Goal: Communication & Community: Answer question/provide support

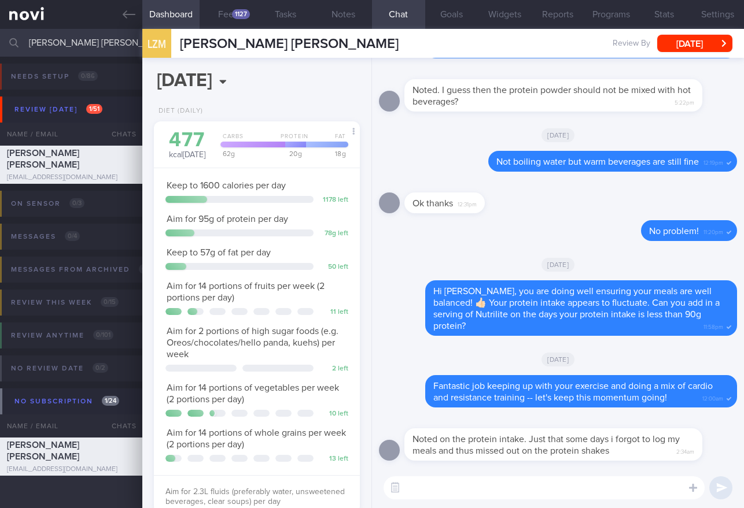
select select "7"
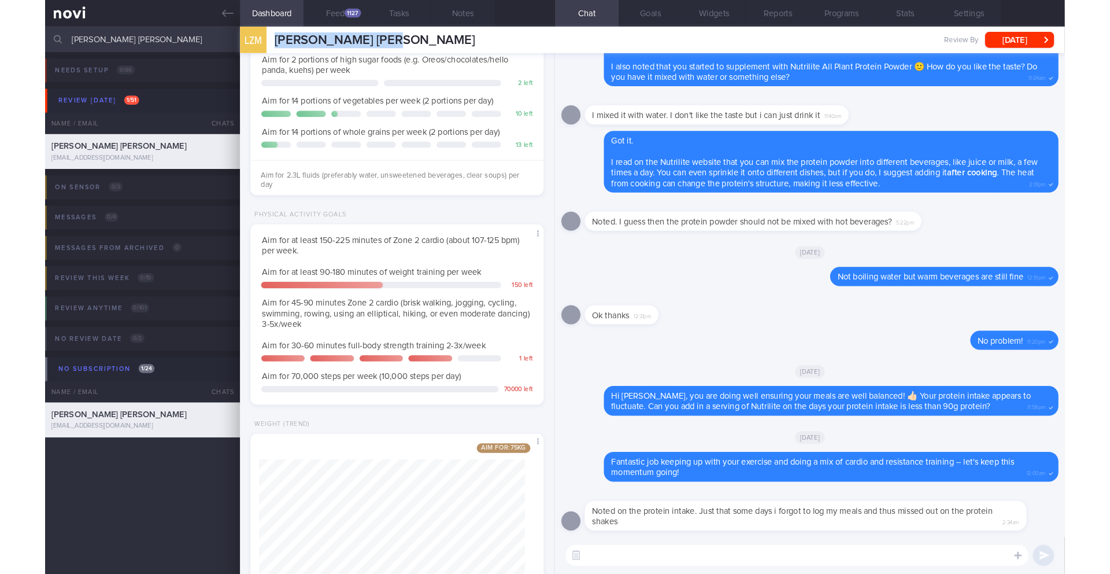
scroll to position [582, 0]
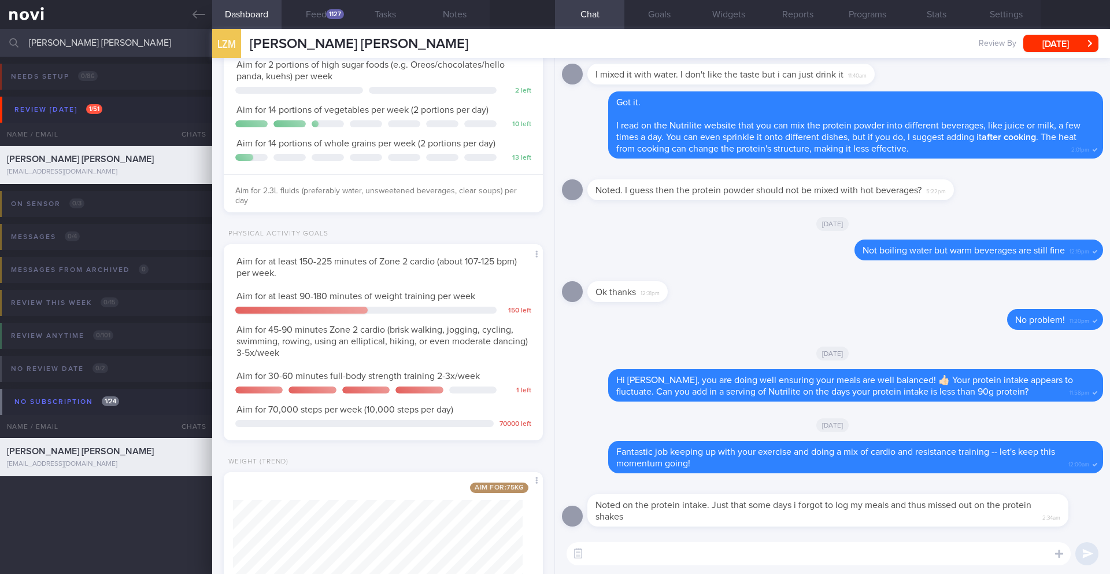
click at [613, 508] on textarea at bounding box center [819, 553] width 504 height 23
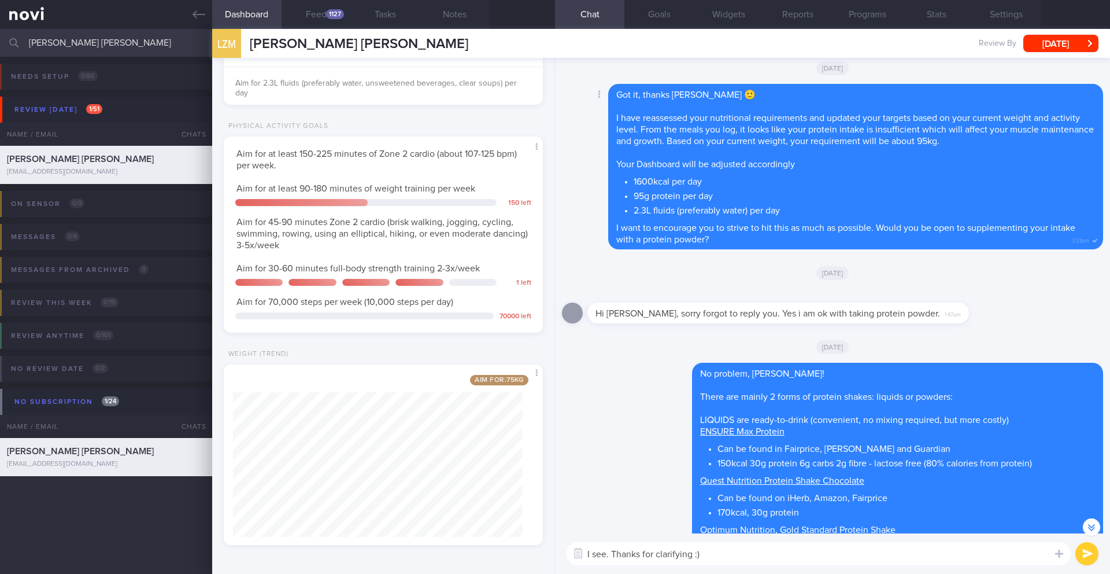
scroll to position [-1051, 0]
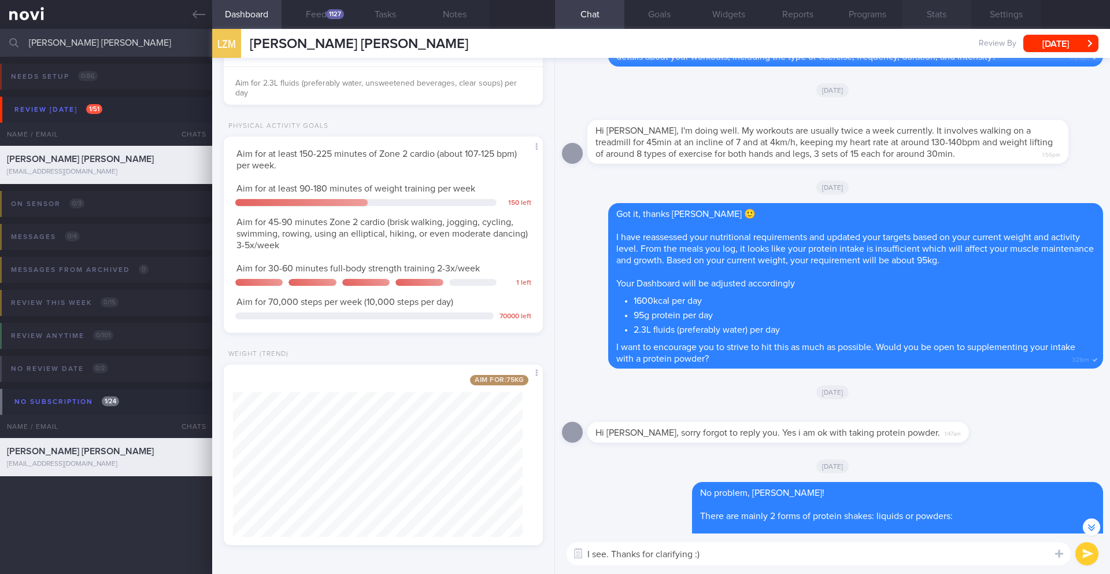
type textarea "I see. Thanks for clarifying :)"
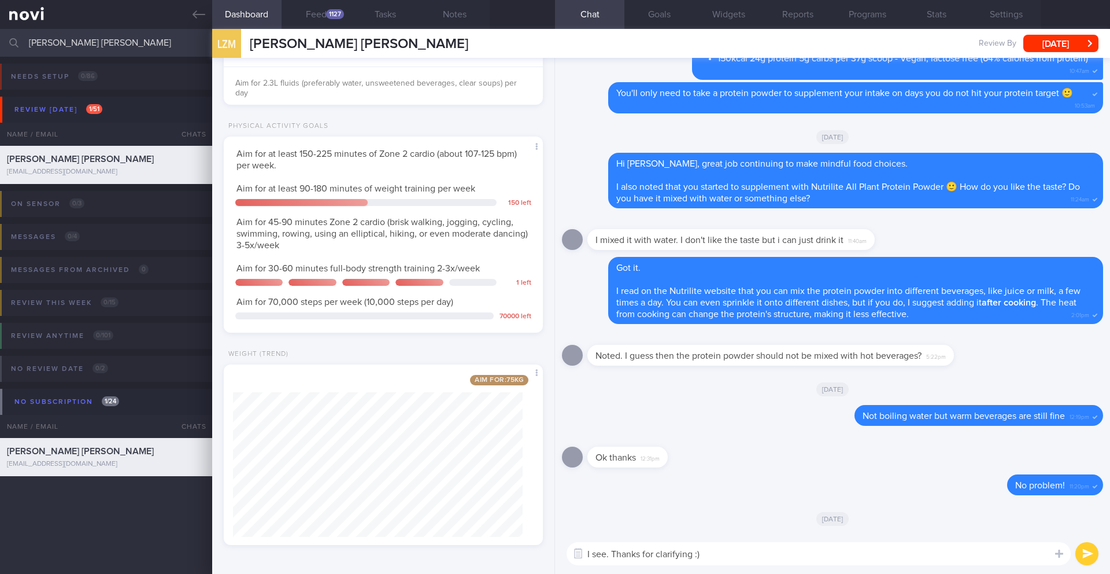
scroll to position [1, 0]
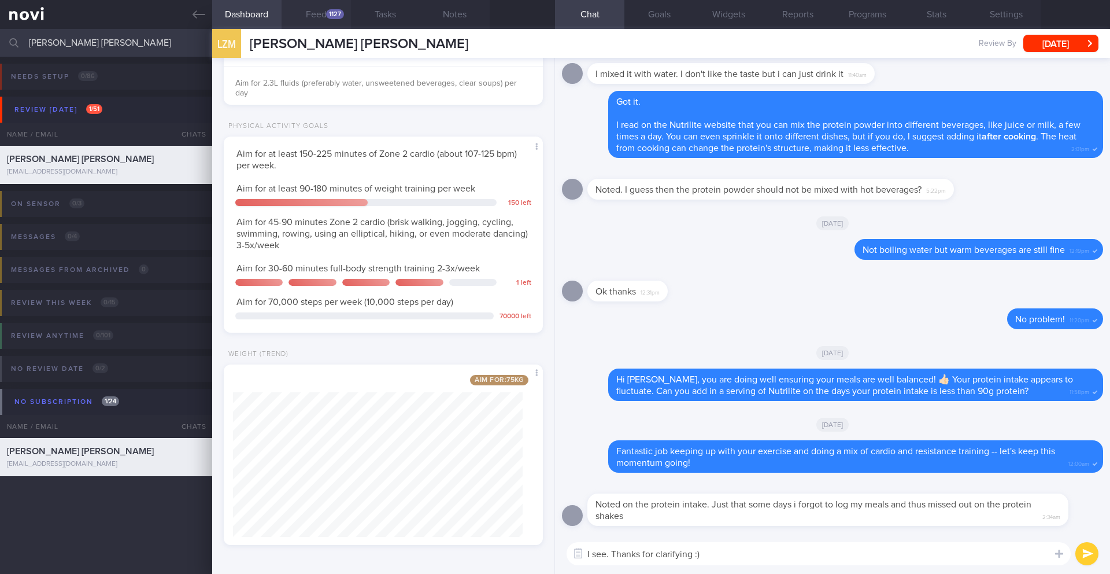
click at [324, 21] on button "Feed 1127" at bounding box center [316, 14] width 69 height 29
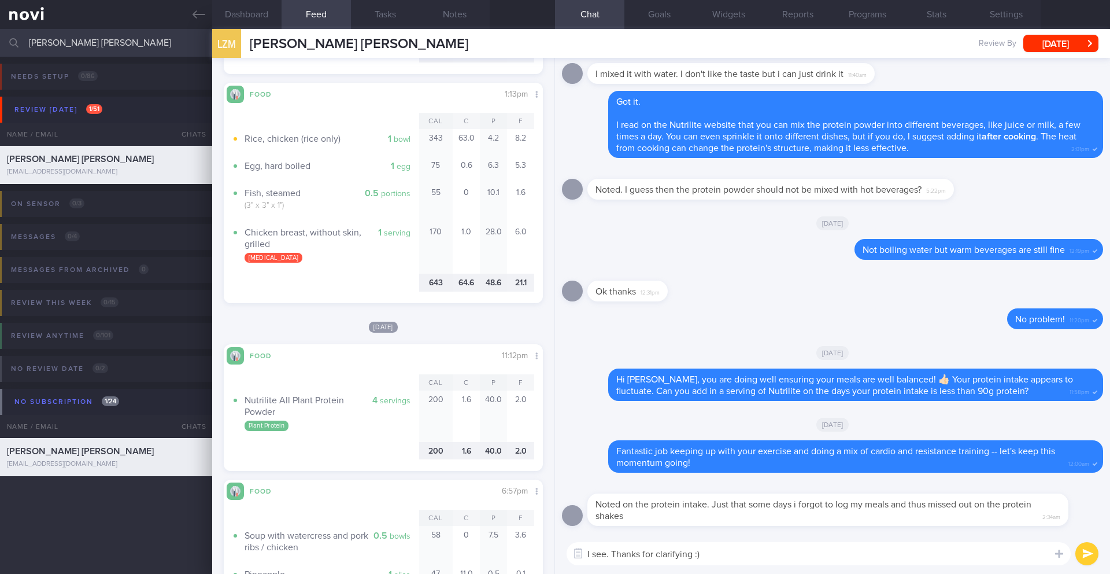
scroll to position [3372, 0]
click at [743, 508] on button "submit" at bounding box center [1086, 553] width 23 height 23
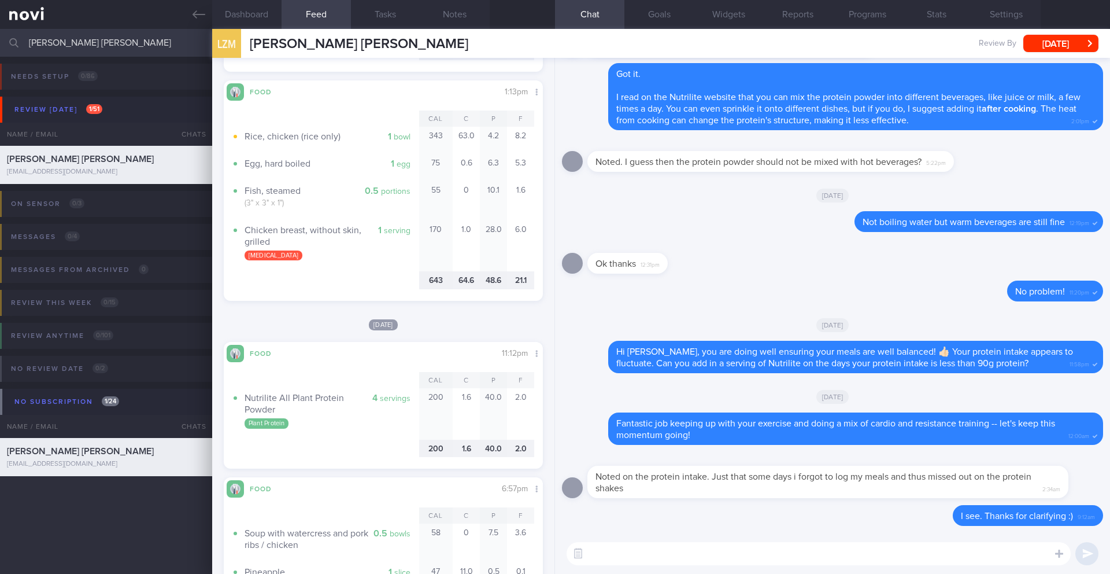
scroll to position [0, 0]
click at [743, 41] on button "[DATE]" at bounding box center [1060, 43] width 75 height 17
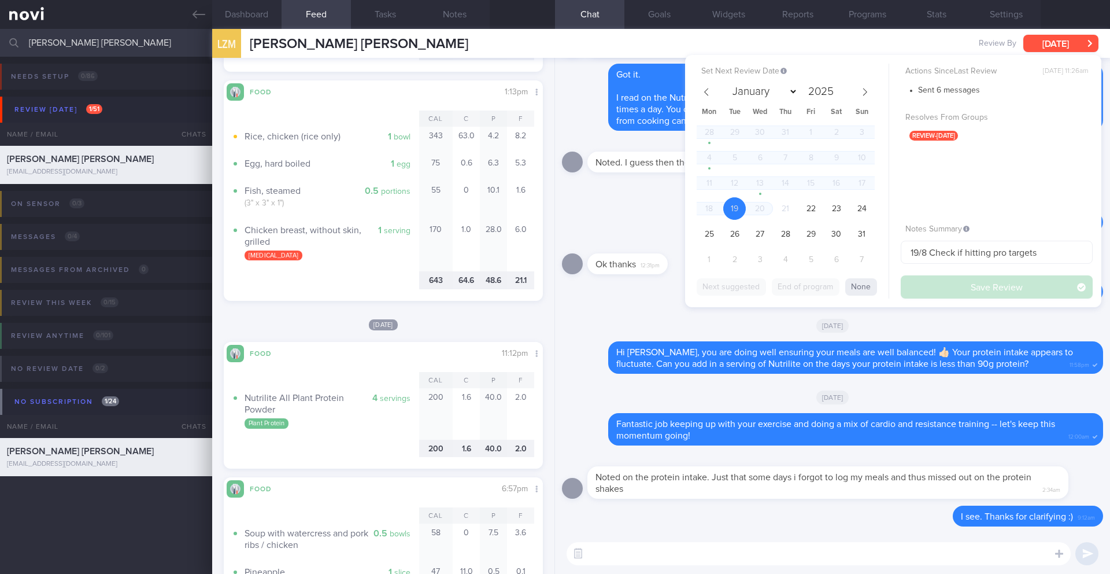
click at [743, 43] on button "[DATE]" at bounding box center [1060, 43] width 75 height 17
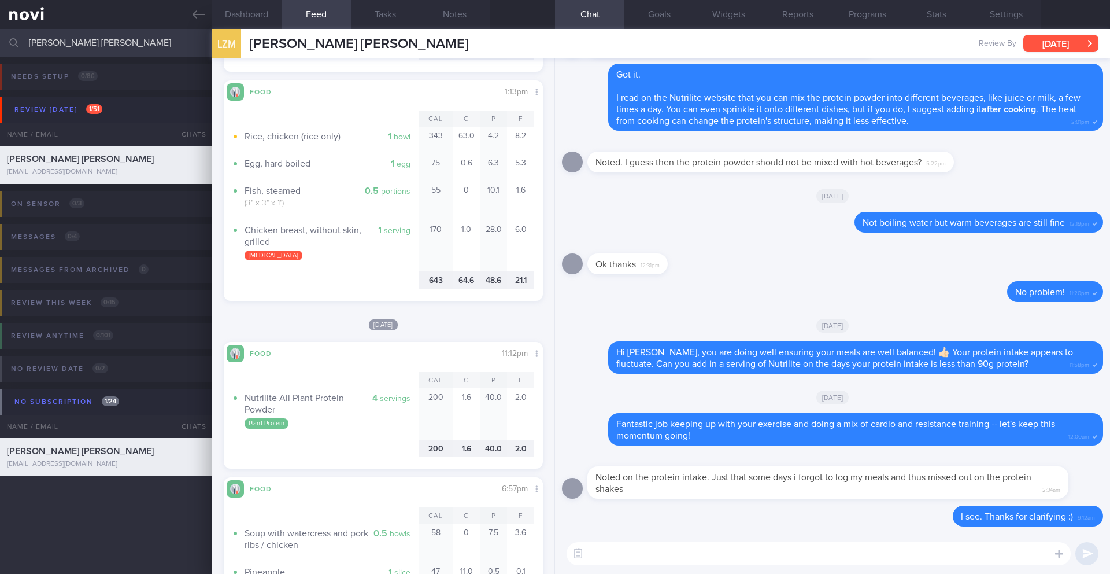
click at [743, 49] on button "[DATE]" at bounding box center [1060, 43] width 75 height 17
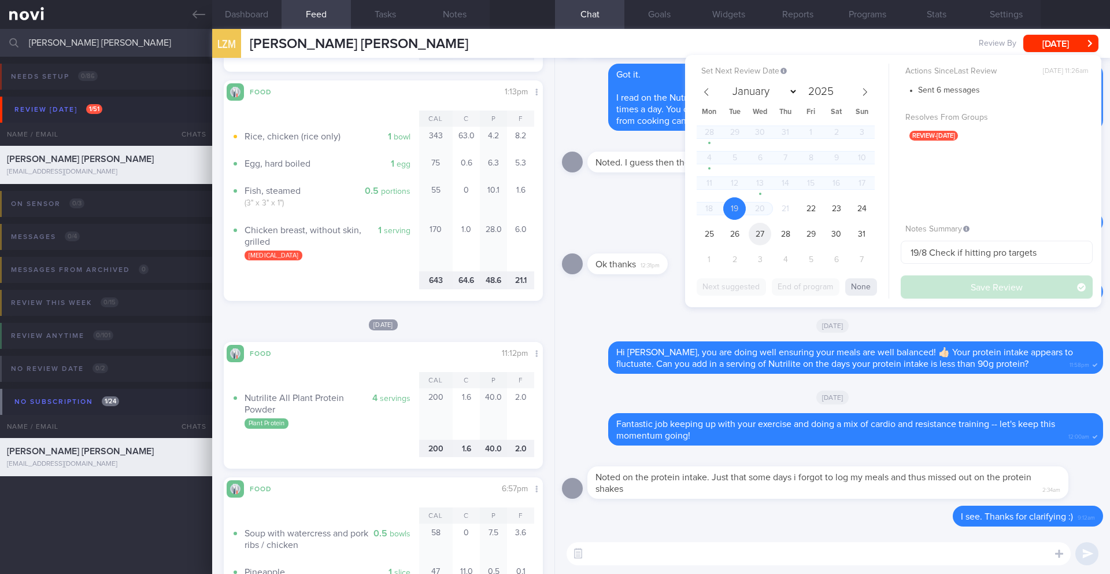
click at [743, 231] on span "27" at bounding box center [760, 234] width 23 height 23
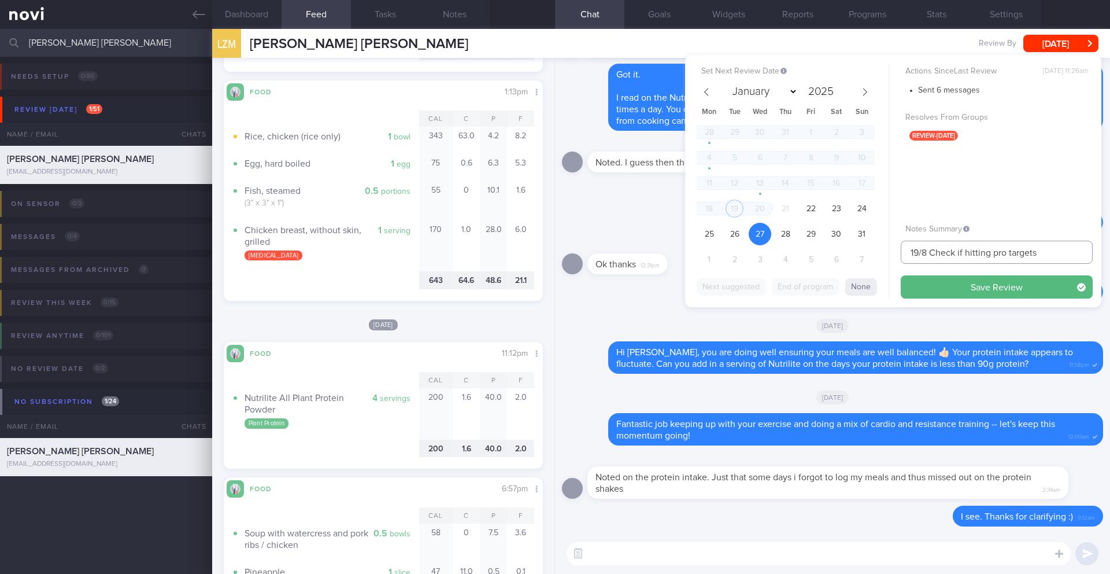
drag, startPoint x: 919, startPoint y: 254, endPoint x: 885, endPoint y: 255, distance: 33.5
click at [743, 255] on div "Set Next Review Date [DATE] January February March April May June July August S…" at bounding box center [893, 181] width 416 height 252
drag, startPoint x: 966, startPoint y: 253, endPoint x: 1064, endPoint y: 258, distance: 98.4
click at [743, 258] on input "27/8 Check if hitting pro targets" at bounding box center [997, 252] width 192 height 23
type input "27/8 Check [PERSON_NAME]'s notes"
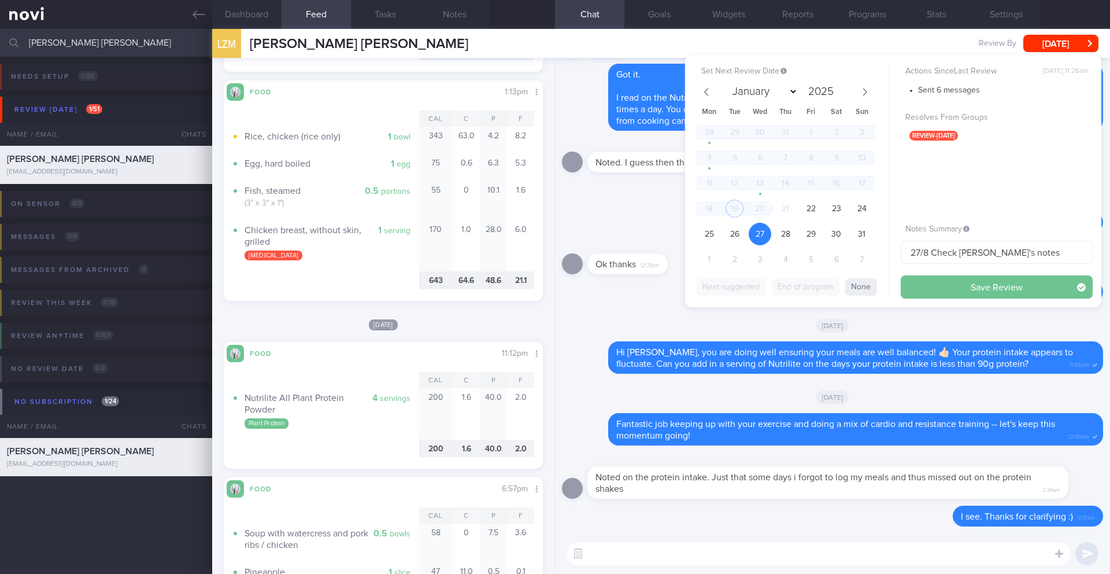
click at [743, 291] on button "Save Review" at bounding box center [997, 286] width 192 height 23
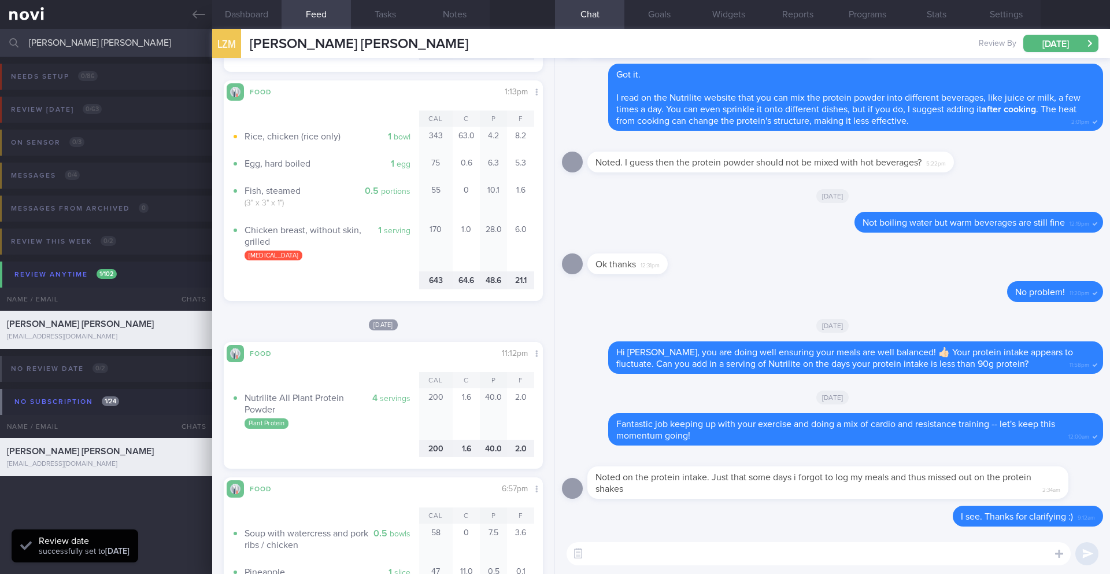
type input "27/8 Check [PERSON_NAME]'s notes"
click at [121, 42] on input "[PERSON_NAME] [PERSON_NAME]" at bounding box center [555, 43] width 1110 height 28
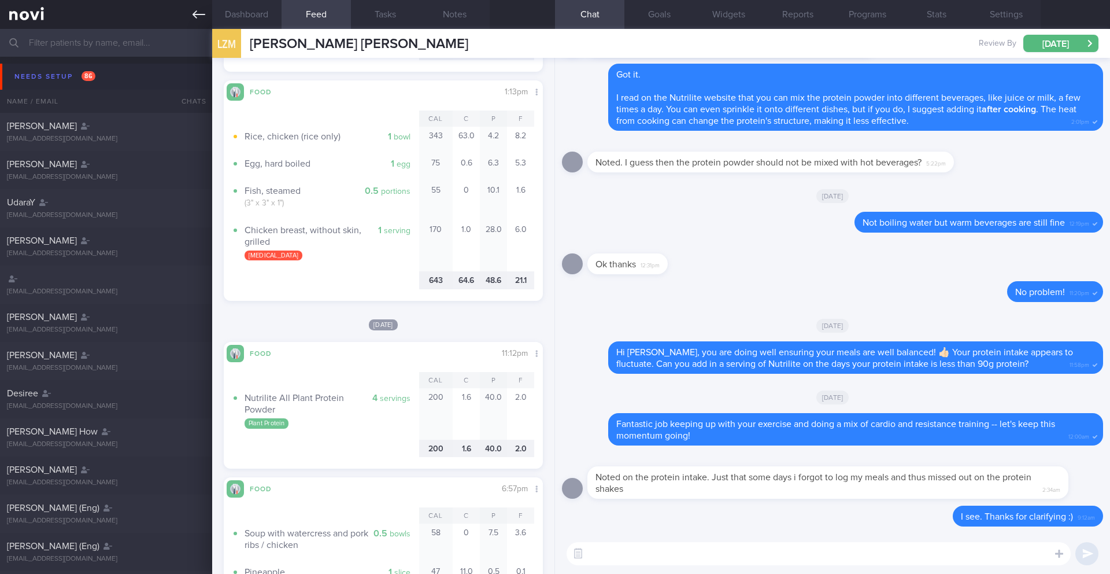
click at [206, 13] on link at bounding box center [106, 14] width 212 height 29
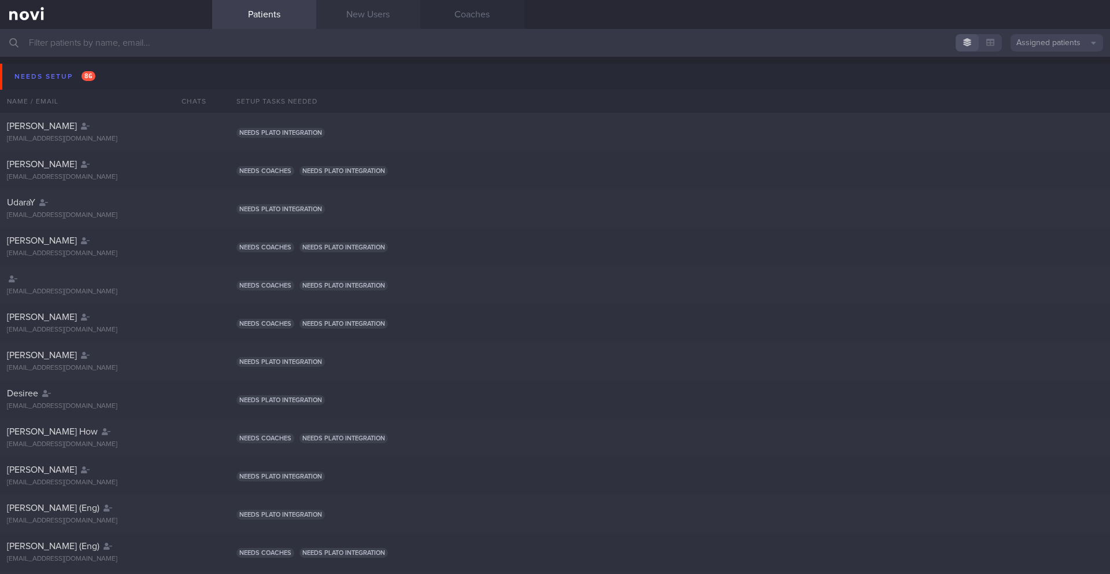
click at [388, 23] on link "New Users" at bounding box center [368, 14] width 104 height 29
click at [375, 13] on link "New Users" at bounding box center [368, 14] width 104 height 29
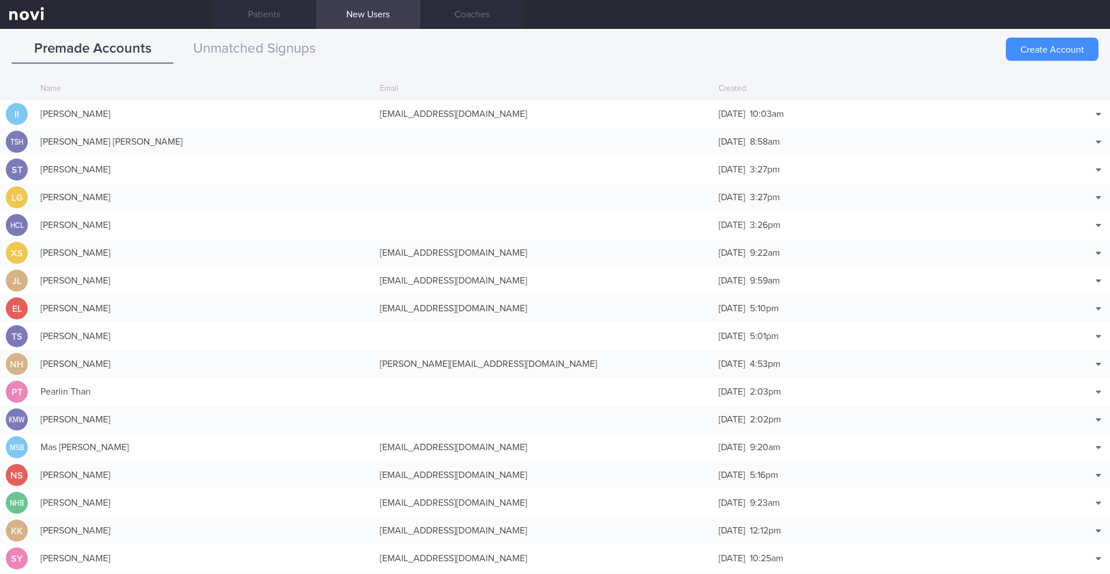
click at [743, 53] on button "Create Account" at bounding box center [1052, 49] width 93 height 23
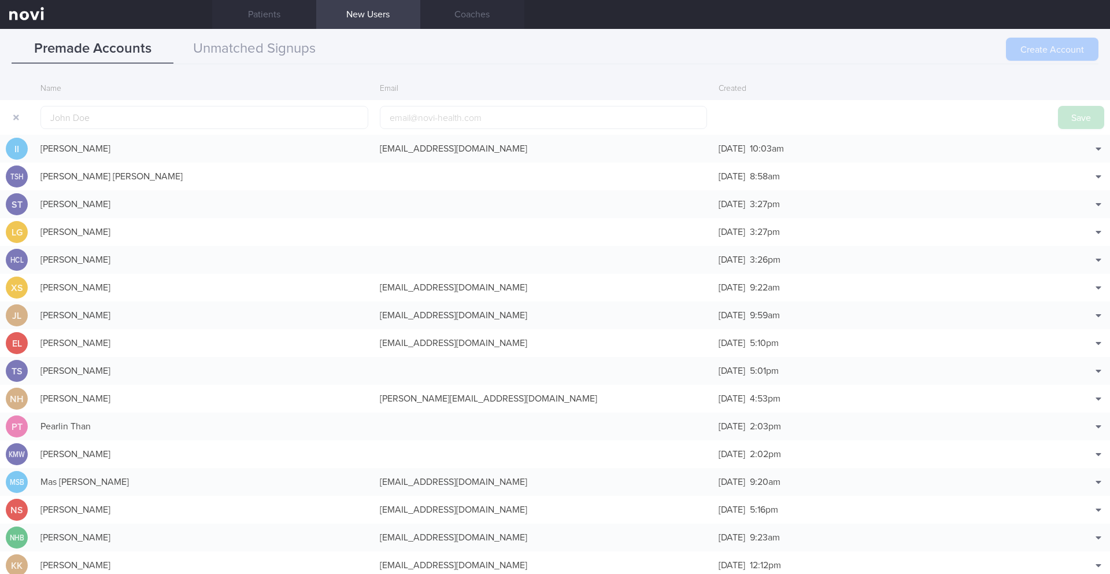
scroll to position [28, 0]
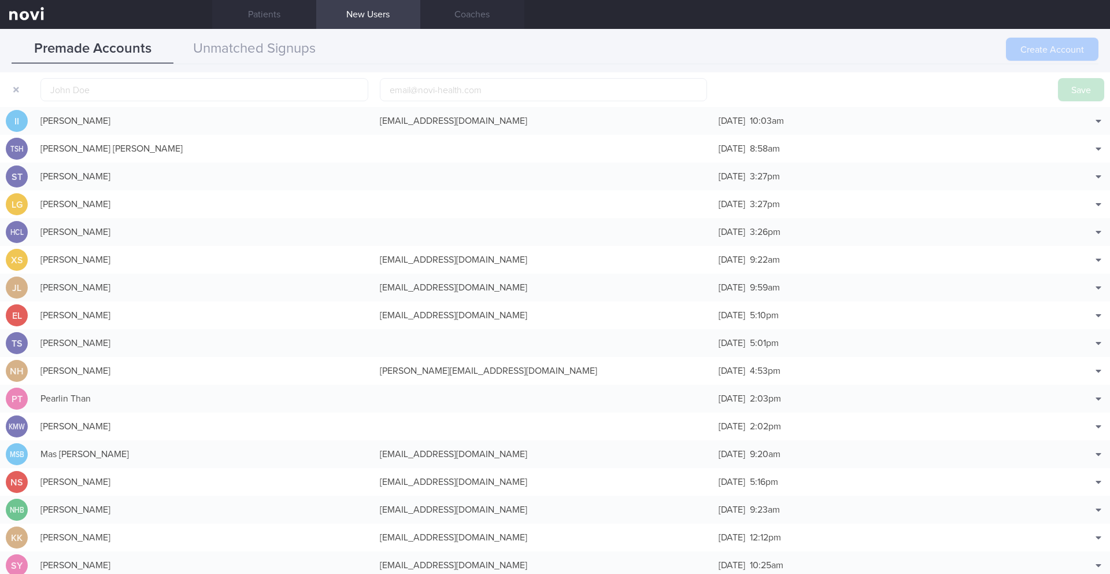
click at [743, 52] on div "Create Account" at bounding box center [1052, 49] width 93 height 23
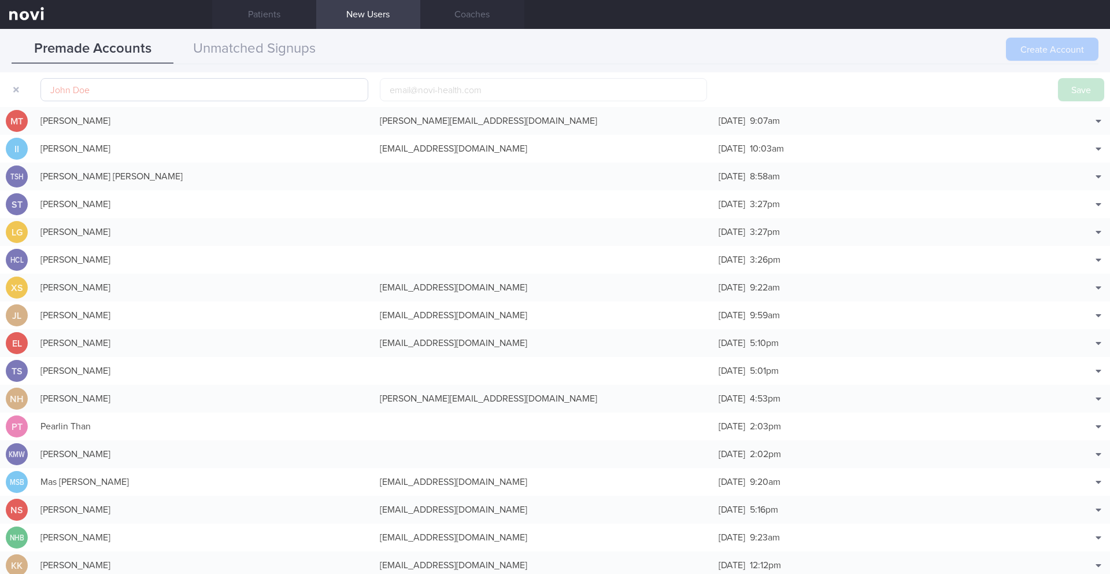
scroll to position [111, 0]
click at [319, 93] on input "text" at bounding box center [204, 89] width 328 height 23
paste input "[PERSON_NAME]"
type input "[PERSON_NAME]"
click at [743, 91] on button "Save" at bounding box center [1081, 89] width 46 height 23
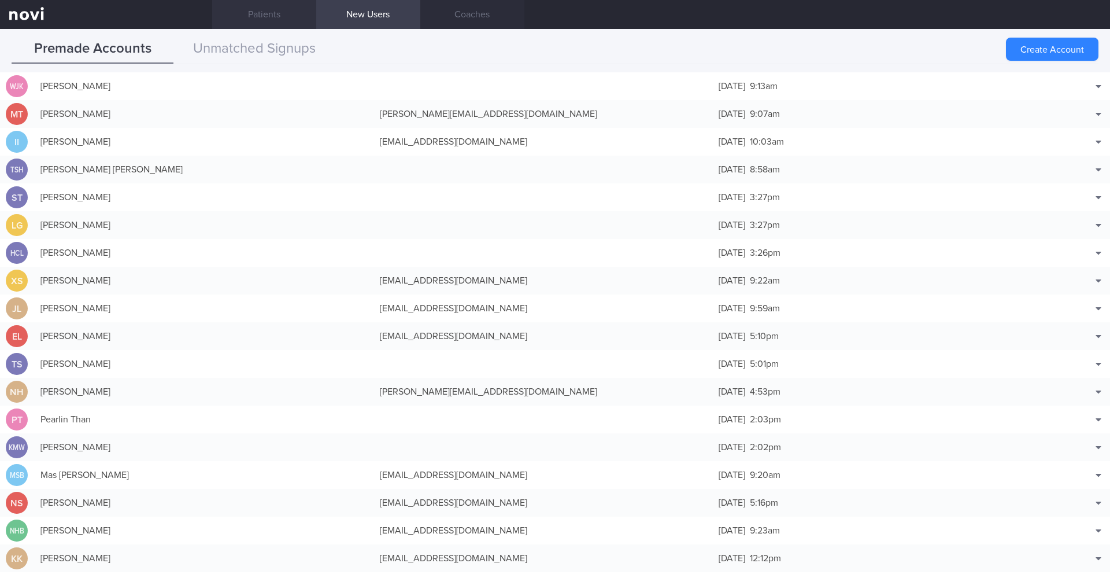
click at [251, 5] on link "Patients" at bounding box center [264, 14] width 104 height 29
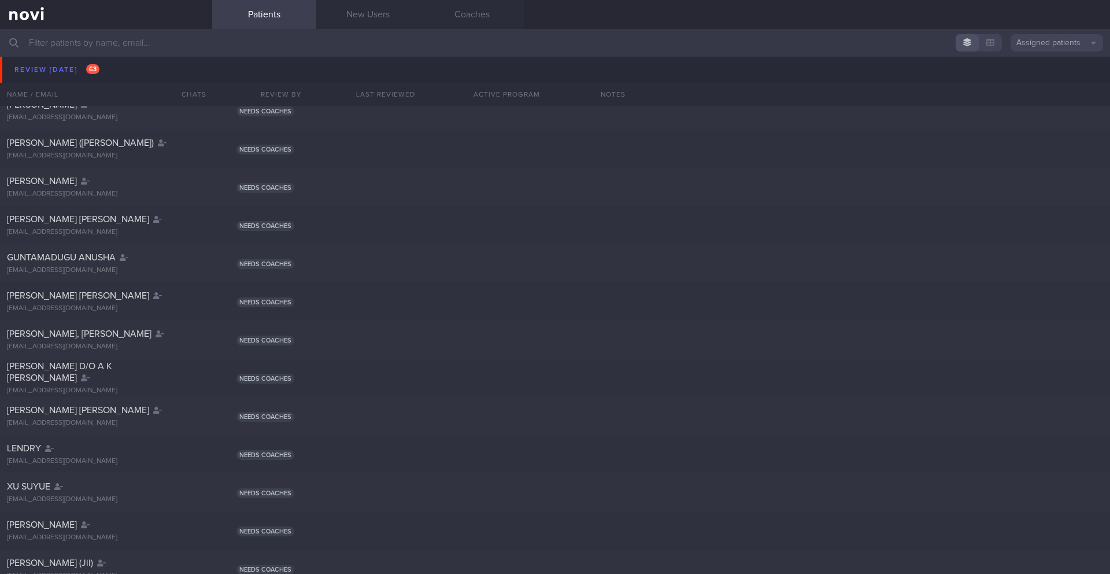
scroll to position [4947, 0]
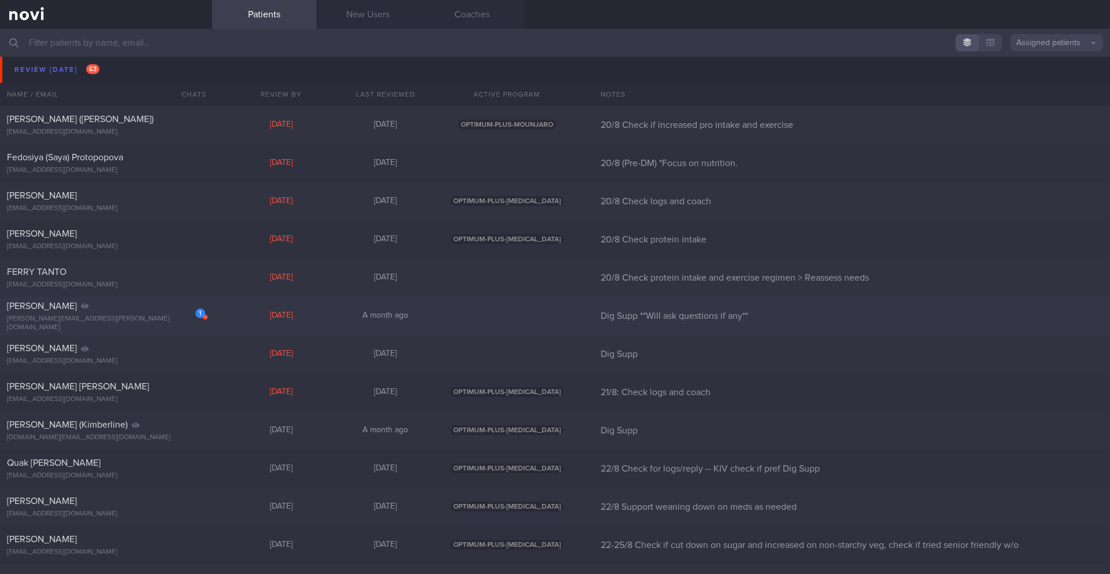
click at [257, 322] on div "1 [PERSON_NAME] [PERSON_NAME][EMAIL_ADDRESS][PERSON_NAME][DOMAIN_NAME] [DATE] A…" at bounding box center [555, 316] width 1110 height 38
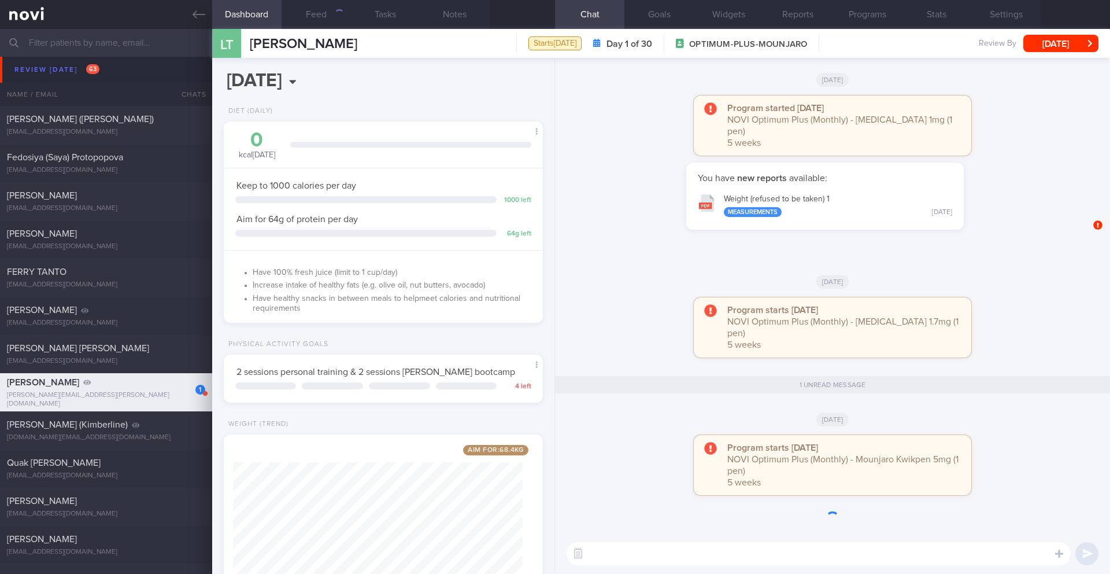
scroll to position [161, 290]
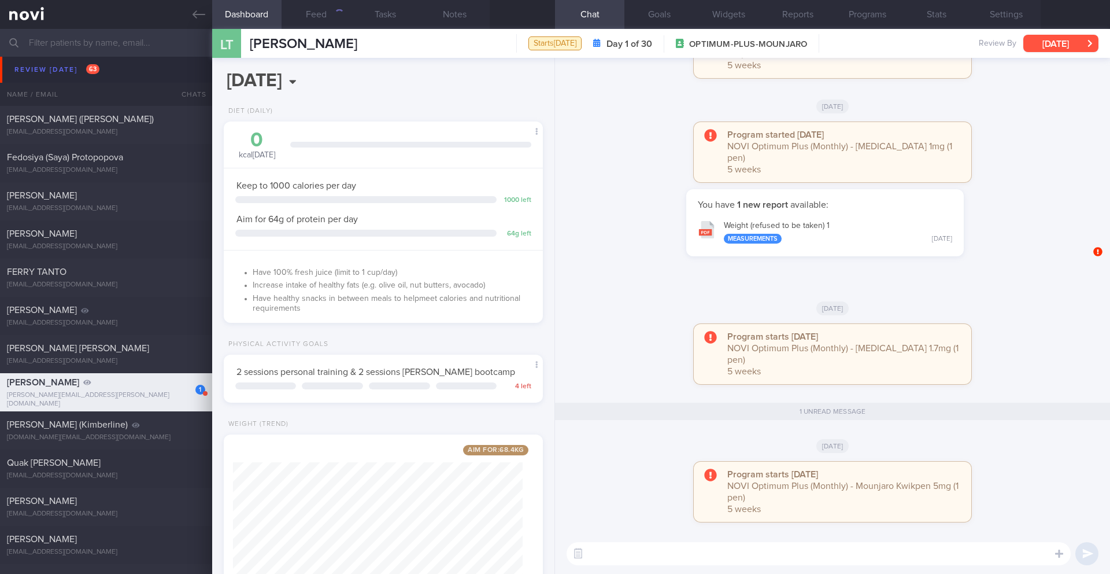
click at [743, 43] on button "[DATE]" at bounding box center [1060, 43] width 75 height 17
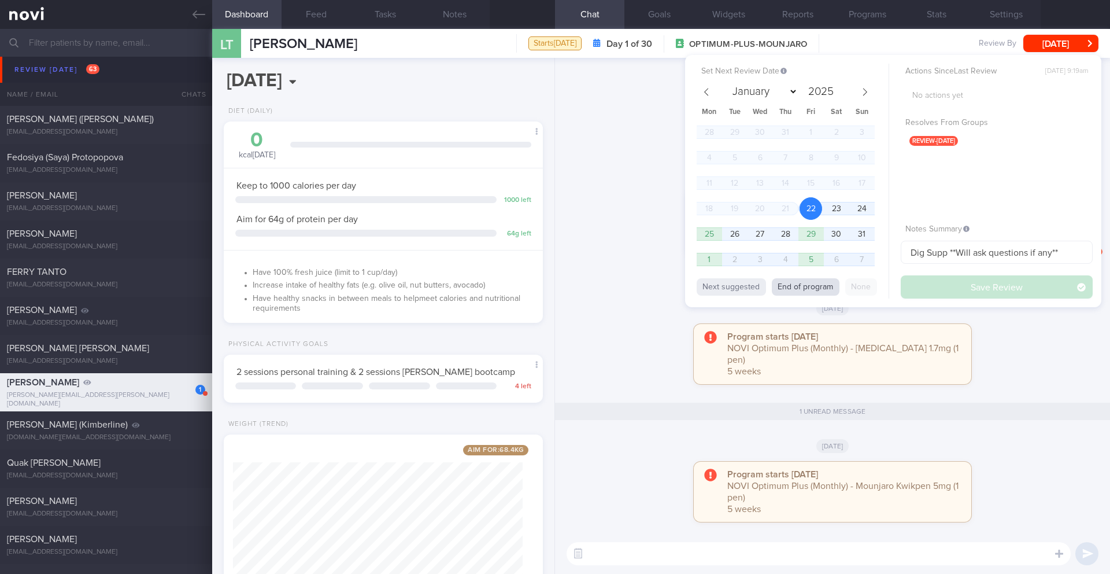
click at [743, 293] on button "End of program" at bounding box center [806, 286] width 68 height 17
select select "8"
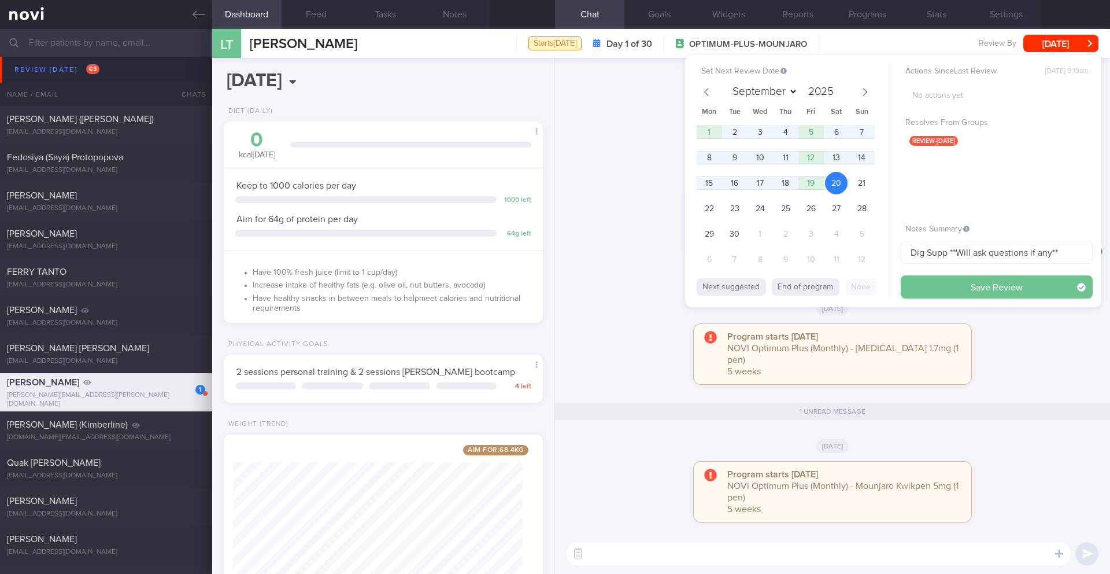
click at [743, 288] on button "Save Review" at bounding box center [997, 286] width 192 height 23
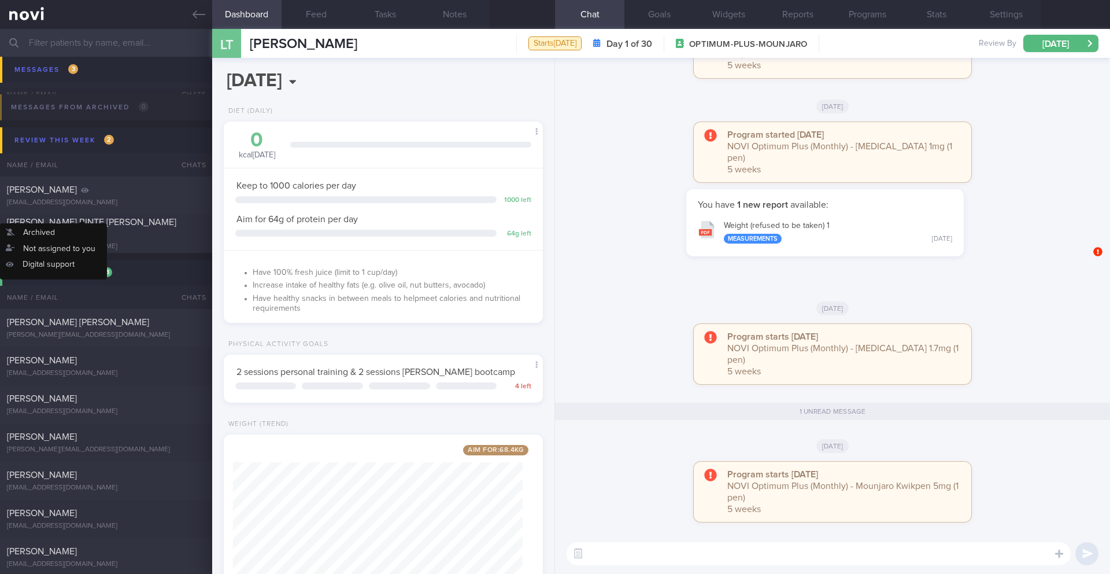
scroll to position [5822, 0]
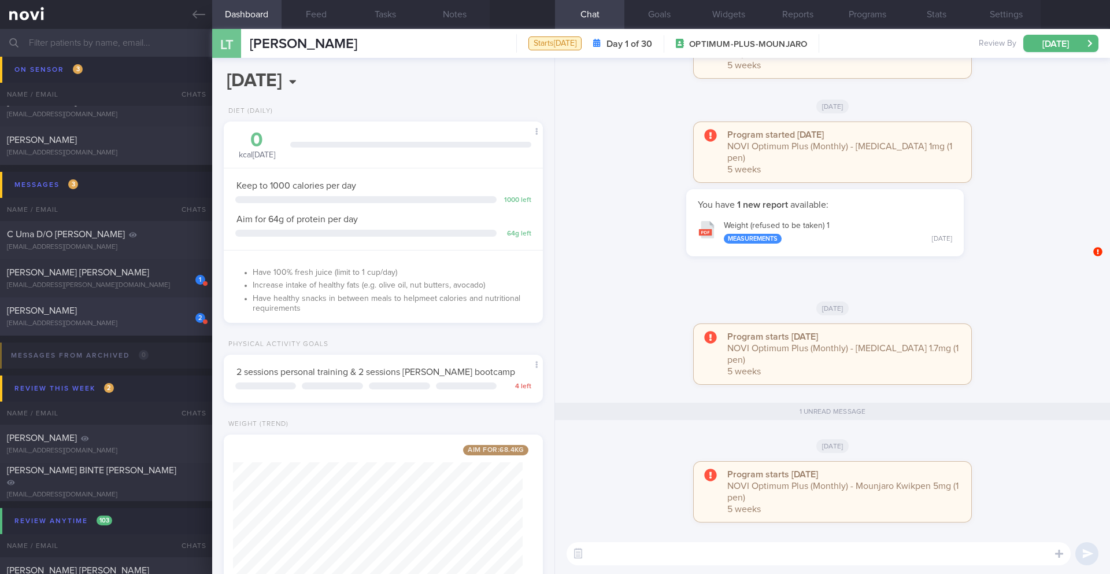
click at [133, 323] on div "[EMAIL_ADDRESS][DOMAIN_NAME]" at bounding box center [106, 323] width 198 height 9
type input "26-27/8 Check intake and exercise"
select select "7"
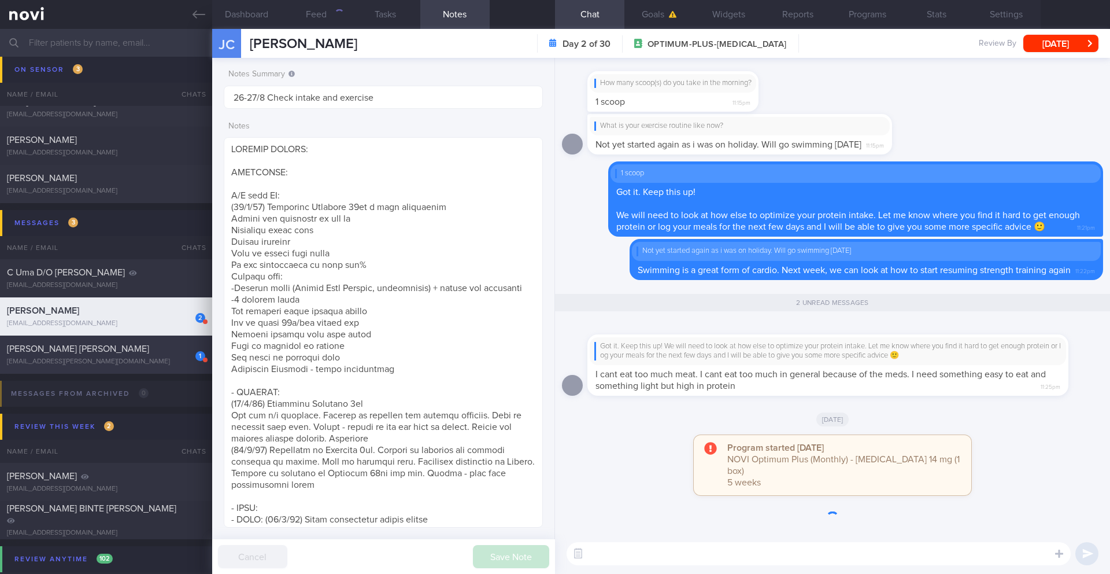
scroll to position [5860, 0]
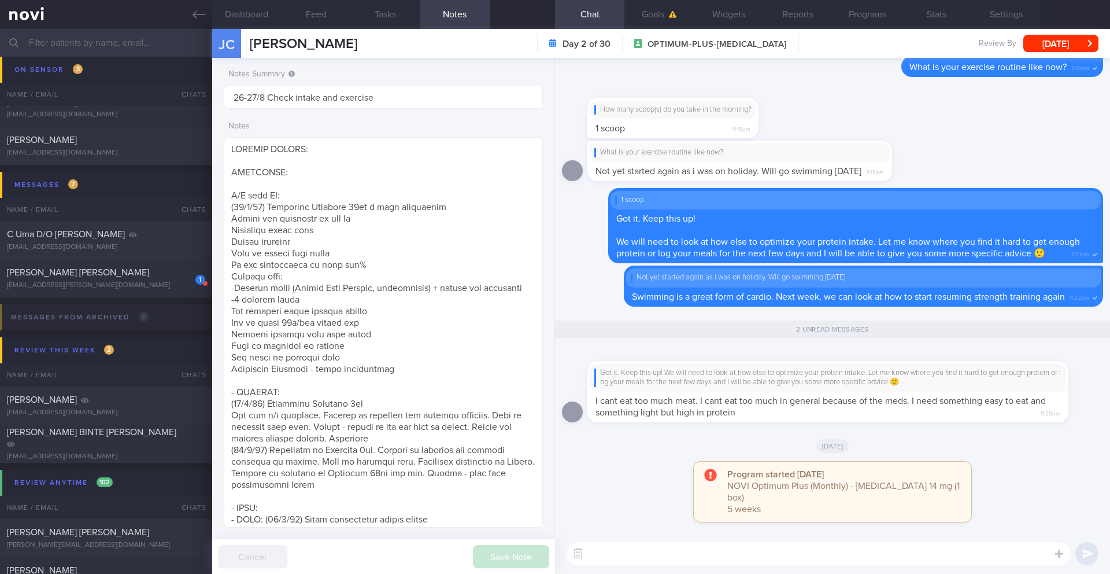
click at [624, 508] on textarea at bounding box center [819, 553] width 504 height 23
drag, startPoint x: 686, startPoint y: 556, endPoint x: 761, endPoint y: 556, distance: 75.7
click at [743, 508] on textarea "You can try MyProtein Clear Whey Protein" at bounding box center [819, 553] width 504 height 23
paste textarea "[MyProtein Clear Whey]([URL][DOMAIN_NAME])"
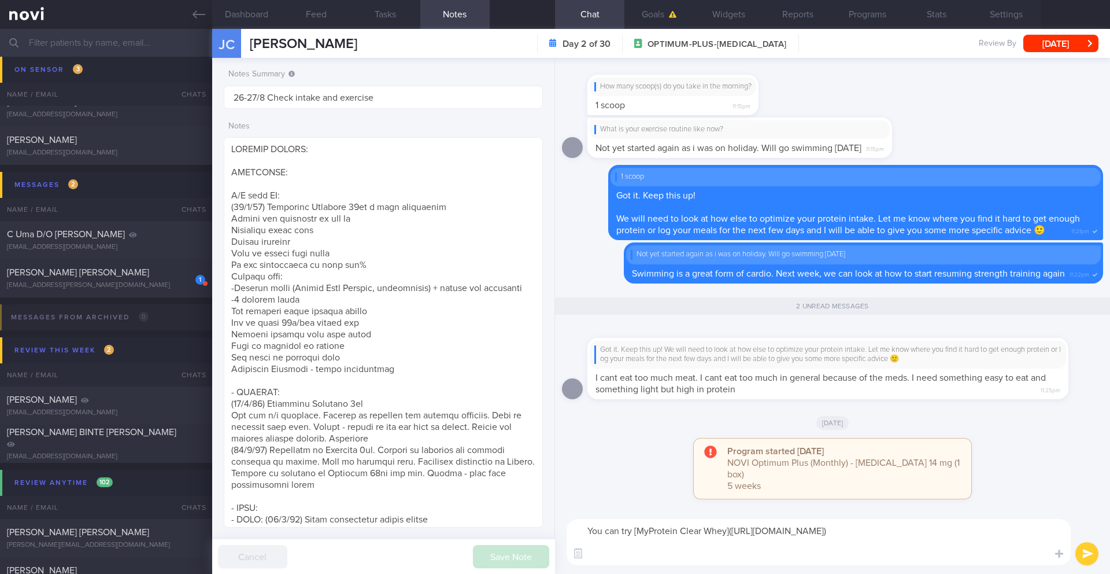
click at [731, 508] on textarea "You can try [MyProtein Clear Whey]([URL][DOMAIN_NAME])" at bounding box center [819, 542] width 504 height 46
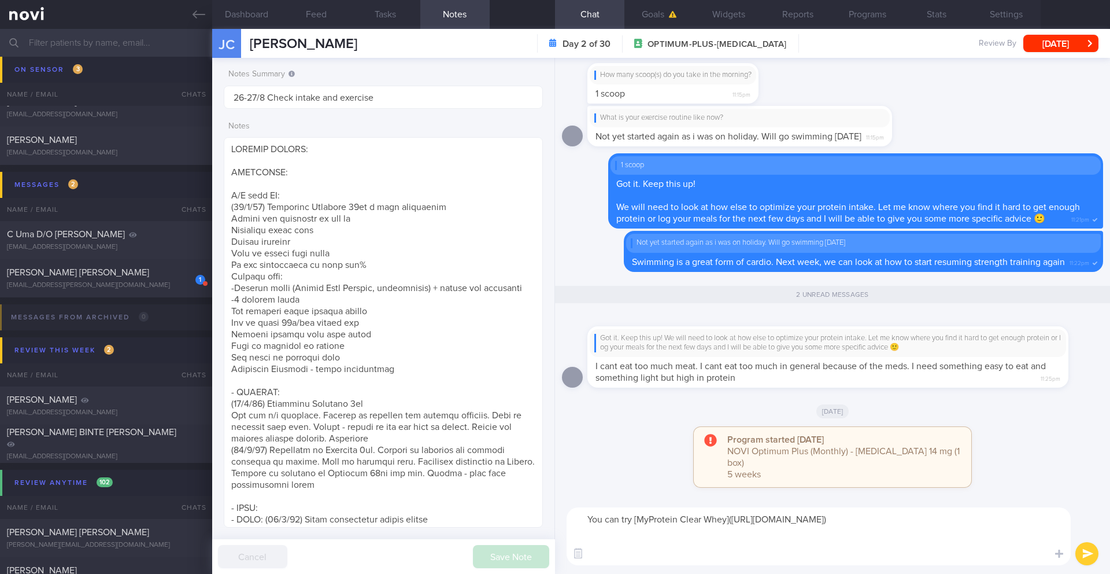
paste textarea "There is a fruit-juice like protein shake that provides 85 calories, 20g protei…"
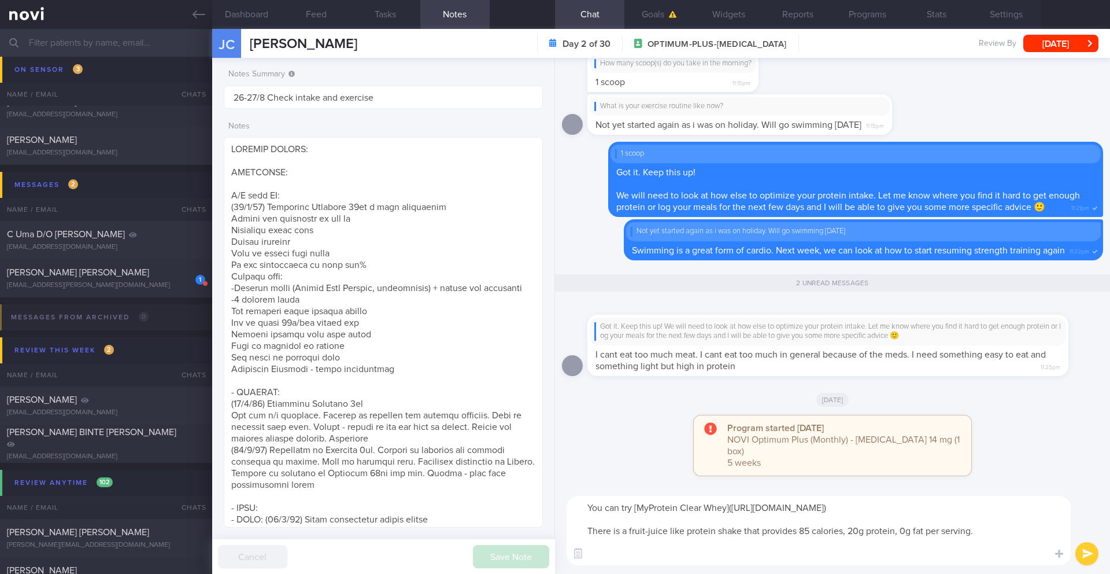
drag, startPoint x: 619, startPoint y: 542, endPoint x: 570, endPoint y: 545, distance: 49.2
click at [570, 508] on textarea "You can try [MyProtein Clear Whey]([URL][DOMAIN_NAME]) There is a fruit-juice l…" at bounding box center [819, 529] width 504 height 69
click at [743, 508] on textarea "You can try [MyProtein Clear Whey]([URL][DOMAIN_NAME]) It's a fruit-juice like …" at bounding box center [819, 529] width 504 height 69
type textarea "You can try [MyProtein Clear Whey]([URL][DOMAIN_NAME]) 🙂 It's a fruit-juice lik…"
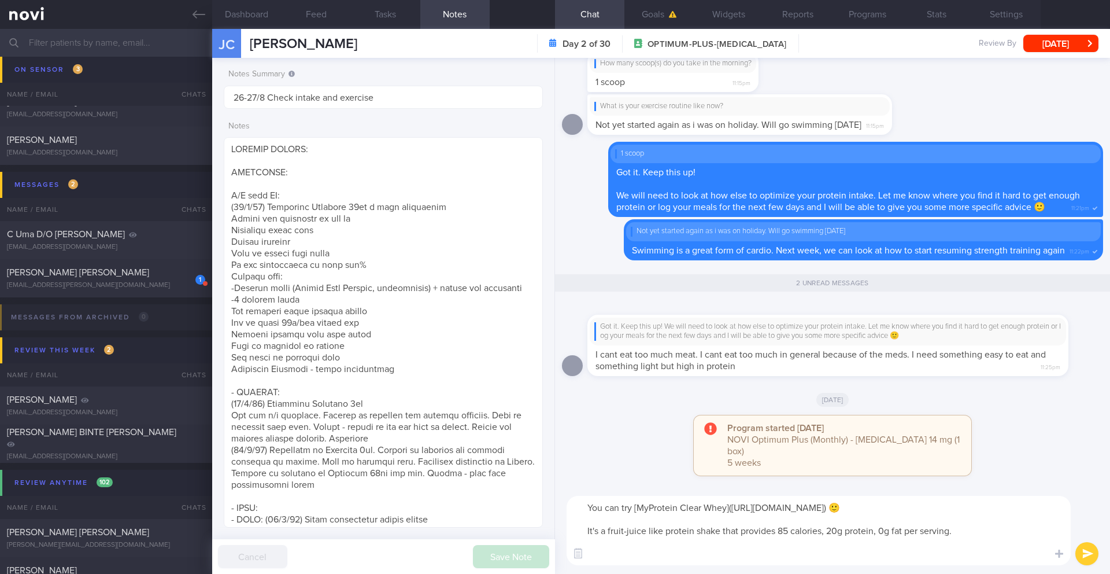
click at [743, 508] on button "submit" at bounding box center [1086, 553] width 23 height 23
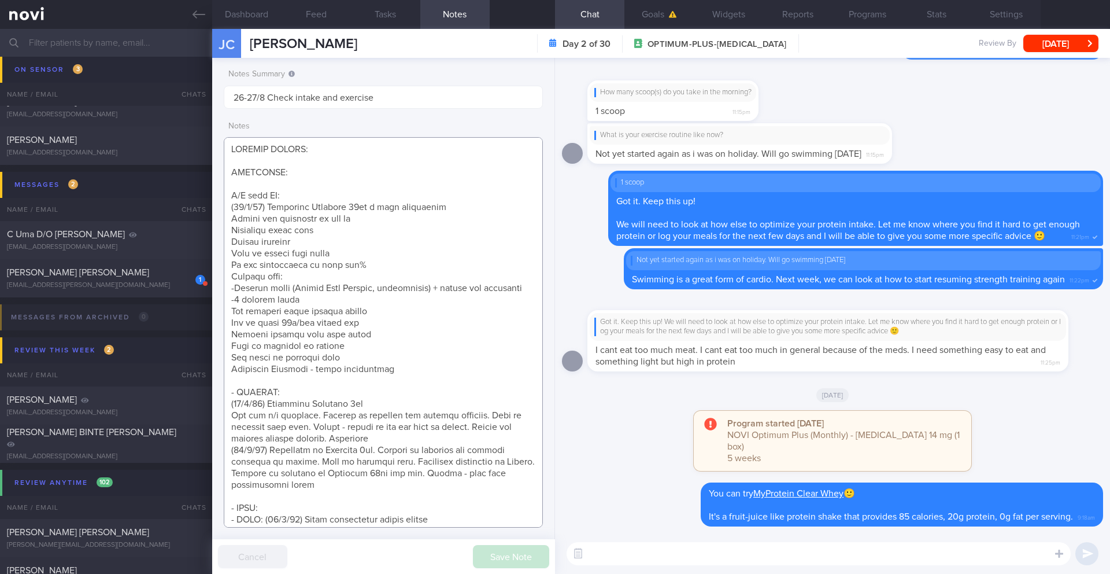
click at [427, 367] on textarea at bounding box center [383, 332] width 319 height 390
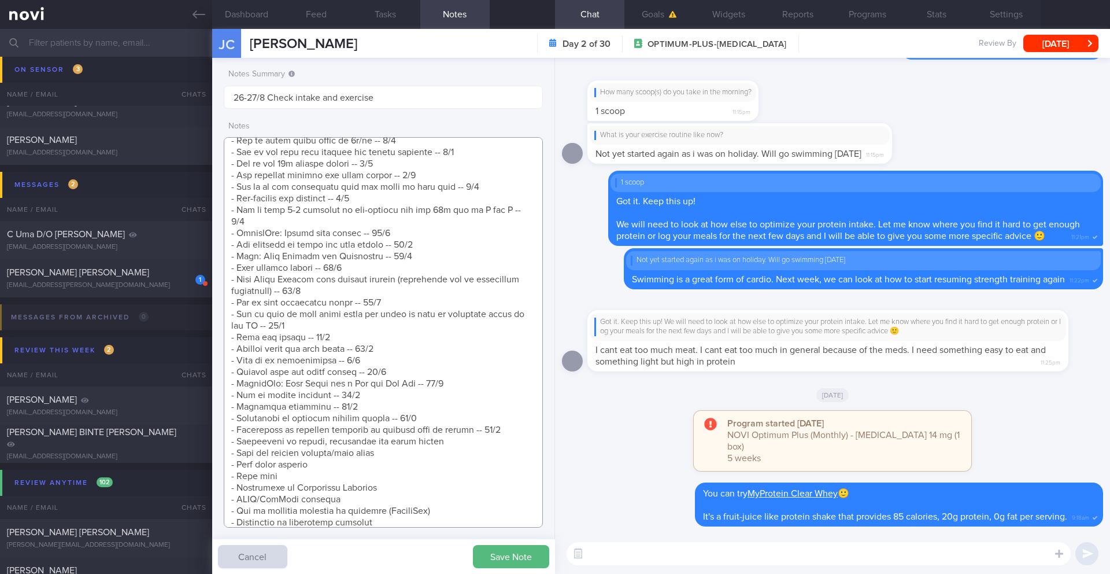
scroll to position [1022, 0]
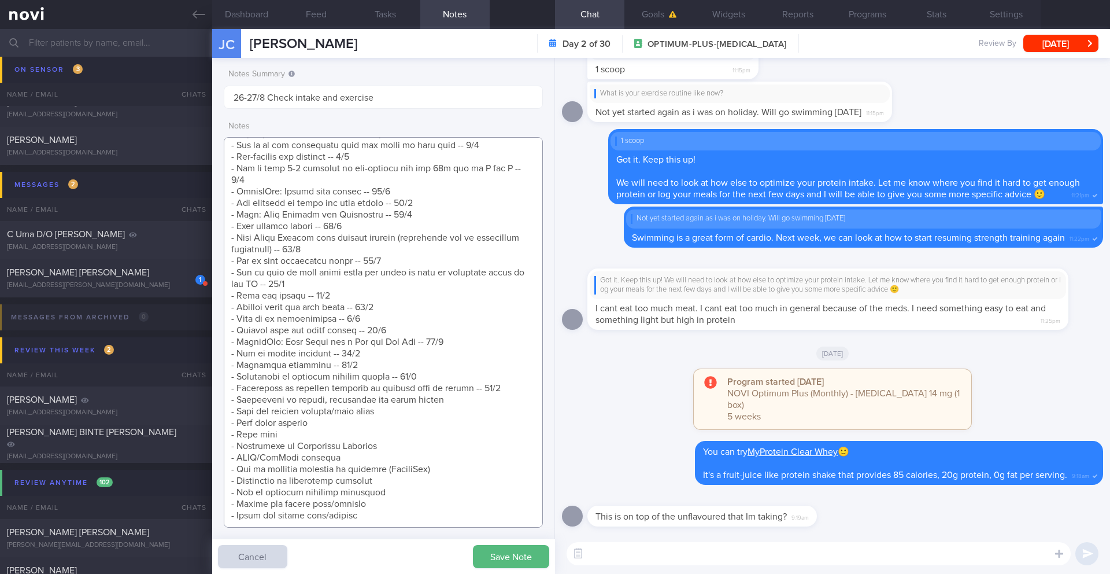
type textarea "SUPPORT NEEDED: CHALLENGE: R/V with JJ: ([DATE]) Tolerated [MEDICAL_DATA] 14mg …"
click at [681, 508] on textarea at bounding box center [819, 553] width 504 height 23
type textarea "Yes. You can take MyProtein with you meals as the beverage"
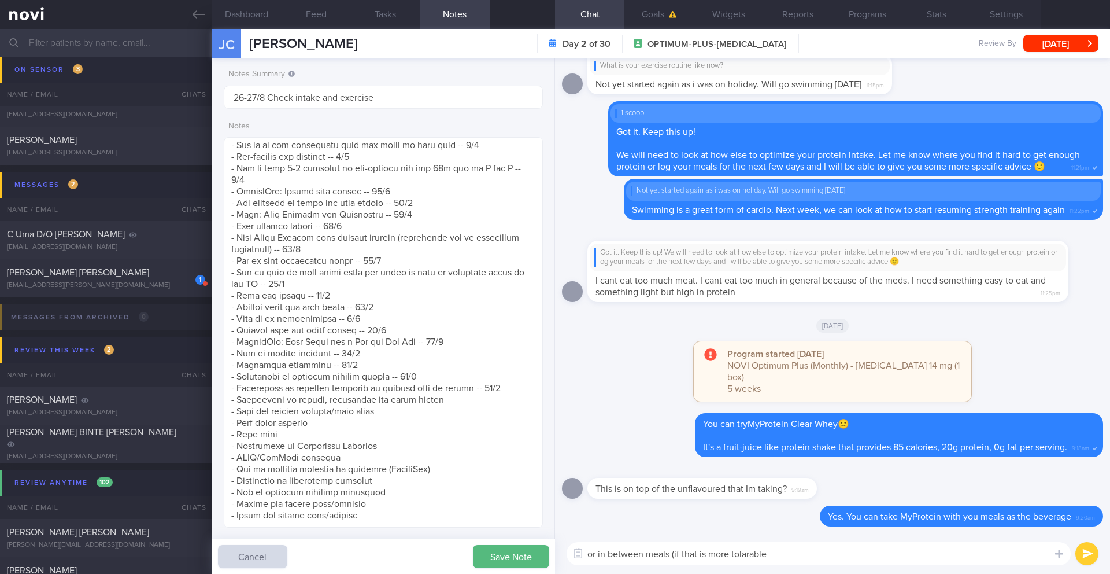
type textarea "or in between meals (if that is more tolarable)"
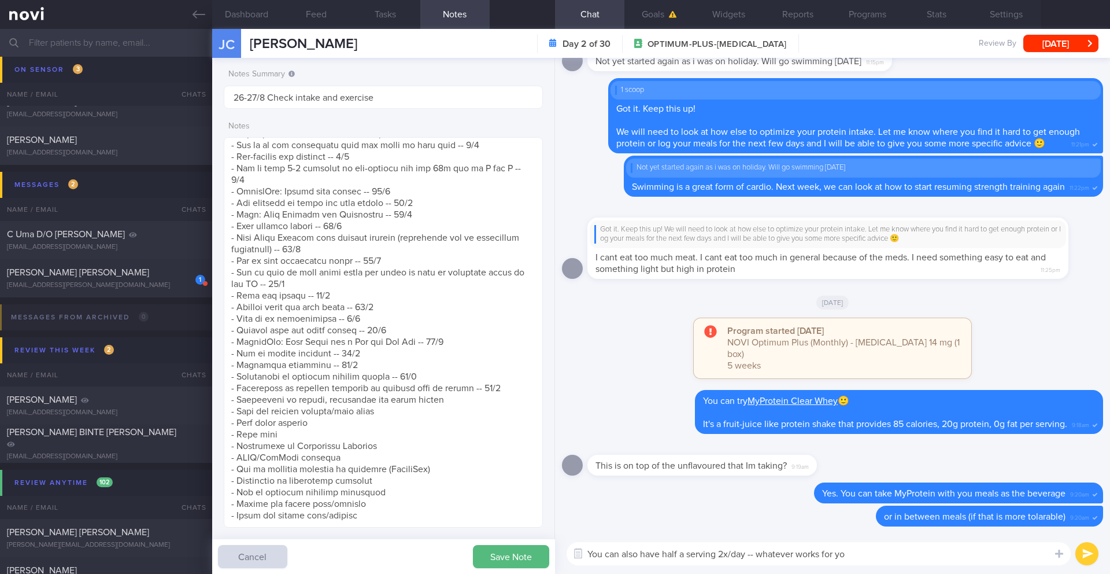
type textarea "You can also have half a serving 2x/day -- whatever works for you"
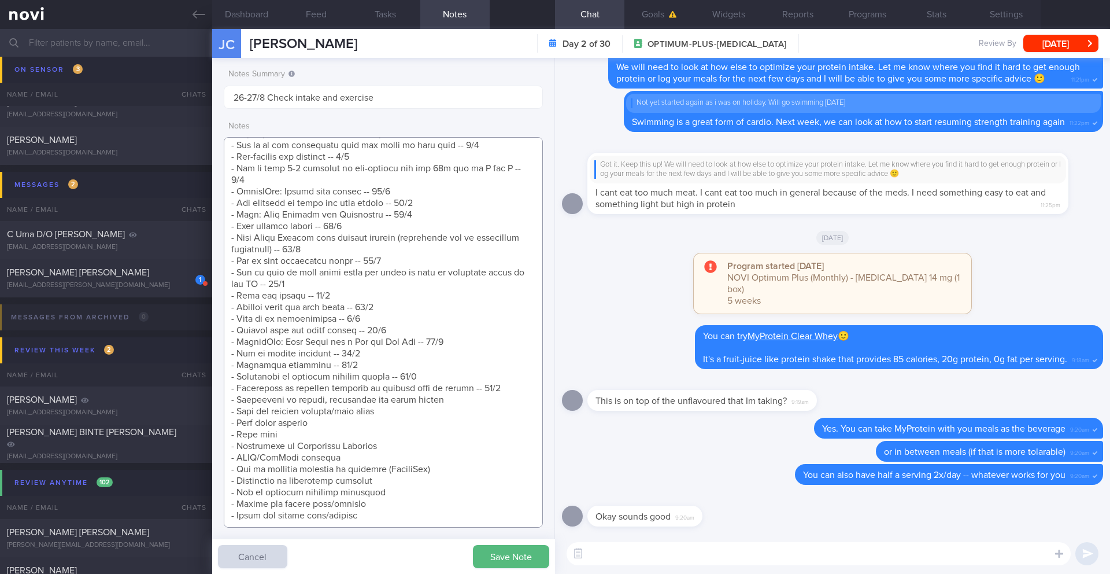
click at [503, 365] on textarea at bounding box center [383, 332] width 319 height 390
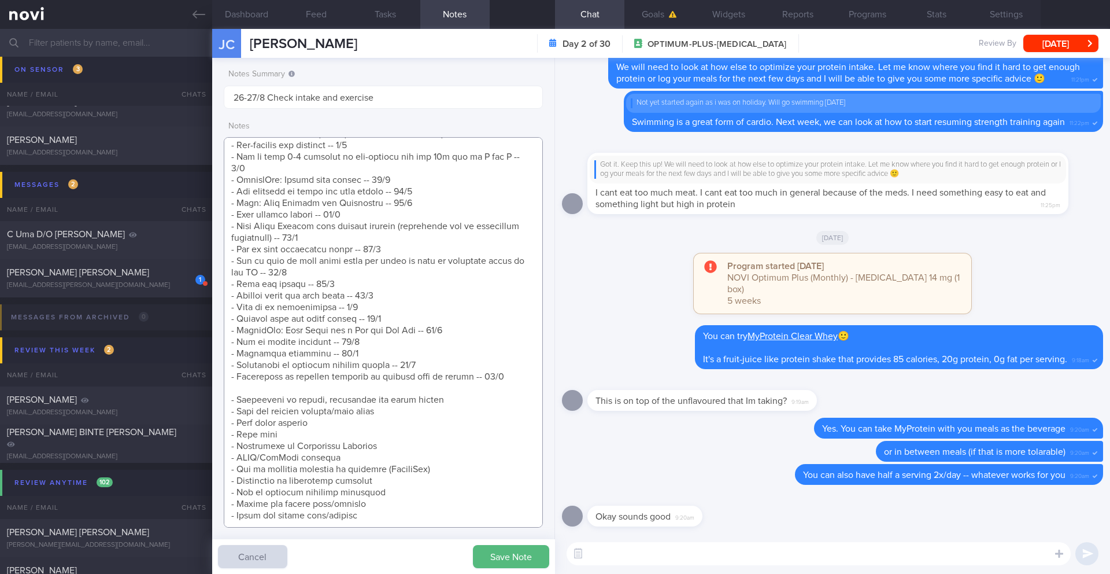
scroll to position [1033, 0]
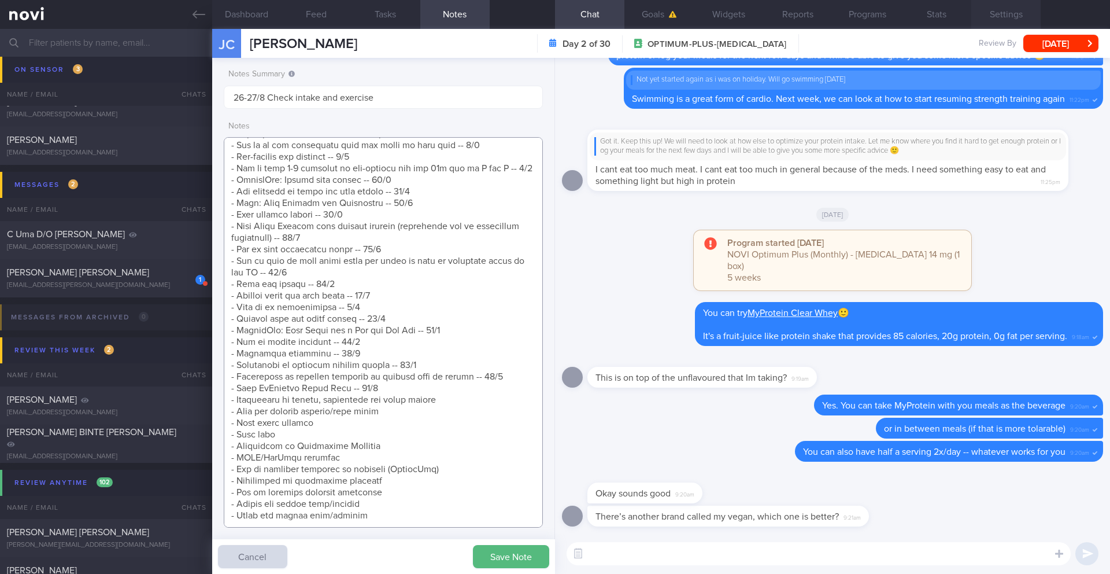
type textarea "SUPPORT NEEDED: CHALLENGE: R/V with JJ: ([DATE]) Tolerated [MEDICAL_DATA] 14mg …"
click at [669, 508] on textarea at bounding box center [819, 553] width 504 height 23
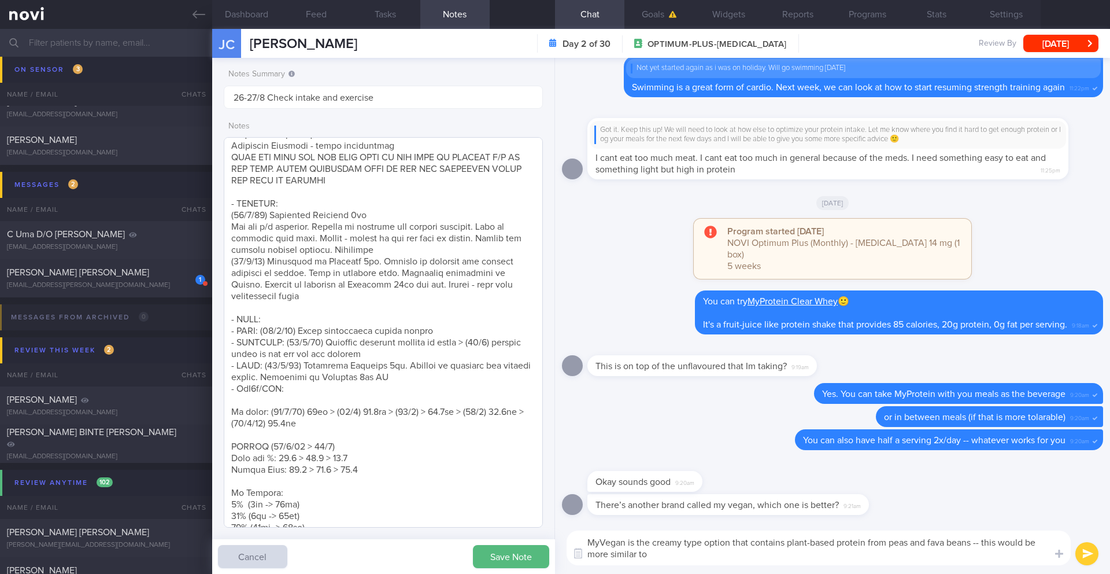
scroll to position [0, 0]
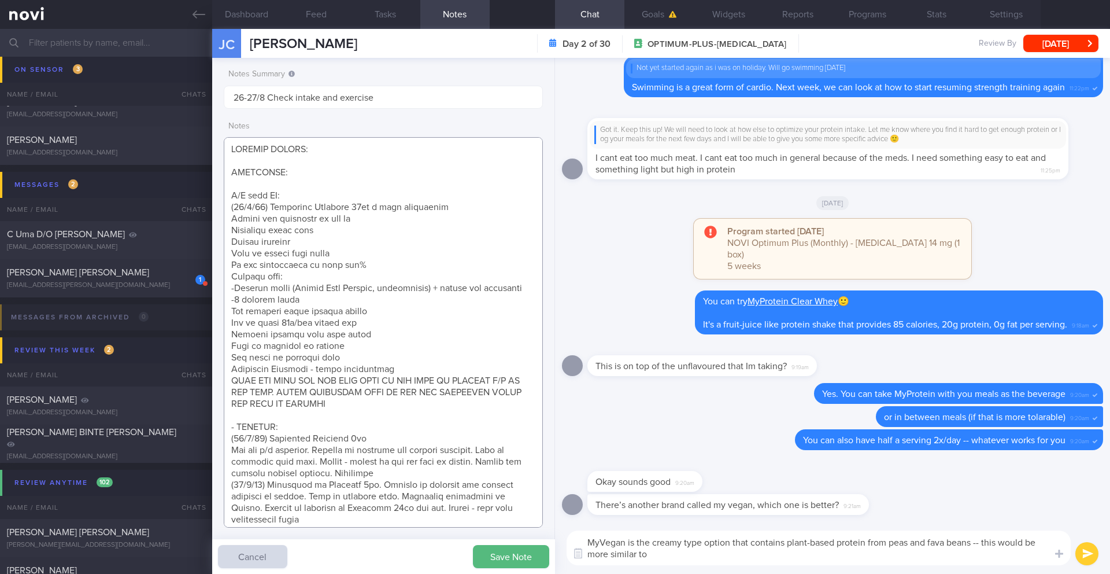
drag, startPoint x: 310, startPoint y: 287, endPoint x: 376, endPoint y: 288, distance: 65.3
click at [376, 288] on textarea at bounding box center [383, 332] width 319 height 390
click at [724, 508] on textarea "MyVegan is the creamy type option that contains plant-based protein from peas a…" at bounding box center [819, 547] width 504 height 35
click at [723, 508] on textarea "MyVegan is the creamy type option that contains plant-based protein from peas a…" at bounding box center [819, 547] width 504 height 35
paste textarea "mpact Whey Protein"
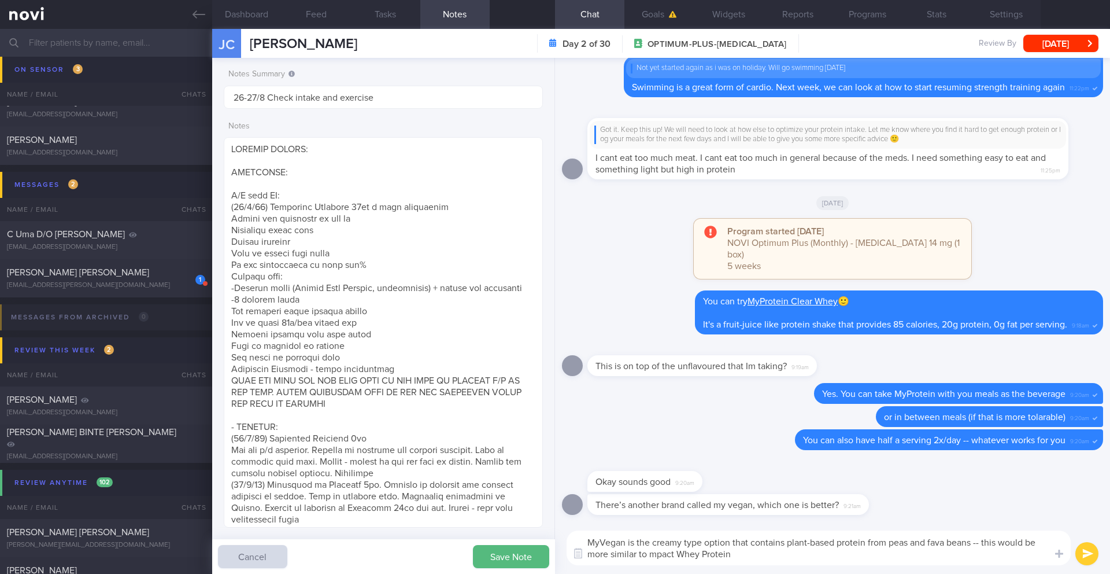
click at [654, 508] on textarea "MyVegan is the creamy type option that contains plant-based protein from peas a…" at bounding box center [819, 547] width 504 height 35
click at [743, 508] on textarea "MyVegan is the creamy type option that contains plant-based protein from peas a…" at bounding box center [819, 547] width 504 height 35
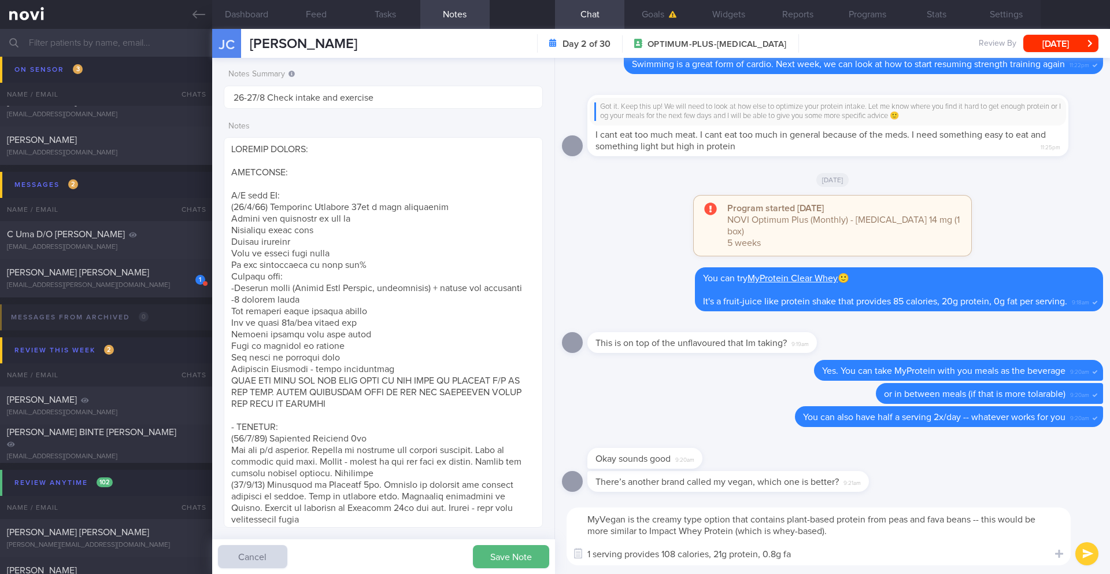
type textarea "MyVegan is the creamy type option that contains plant-based protein from peas a…"
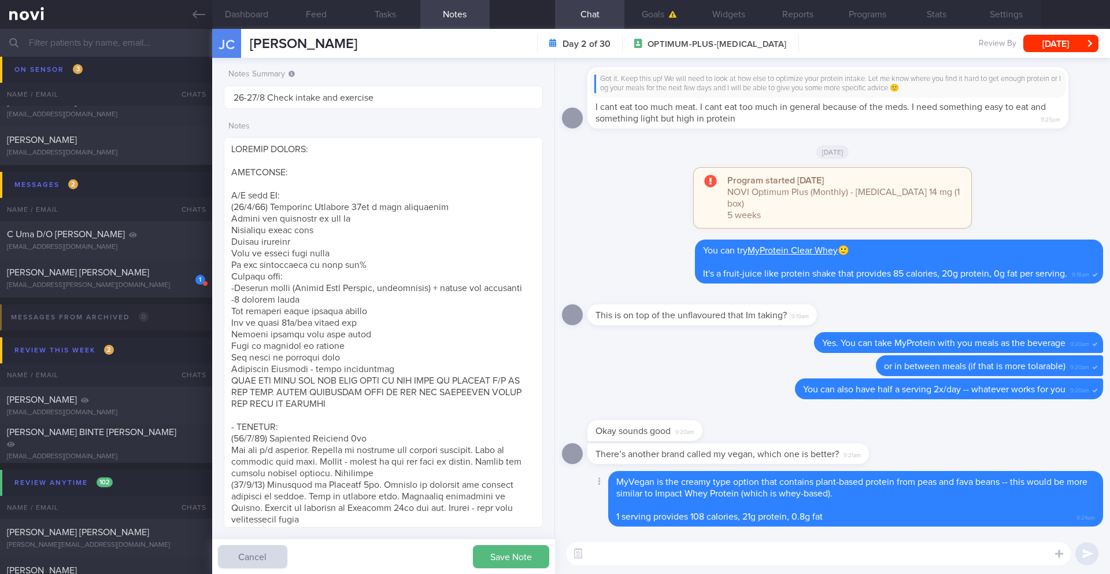
drag, startPoint x: 620, startPoint y: 483, endPoint x: 819, endPoint y: 499, distance: 199.5
click at [743, 499] on div "MyVegan is the creamy type option that contains plant-based protein from peas a…" at bounding box center [855, 499] width 495 height 56
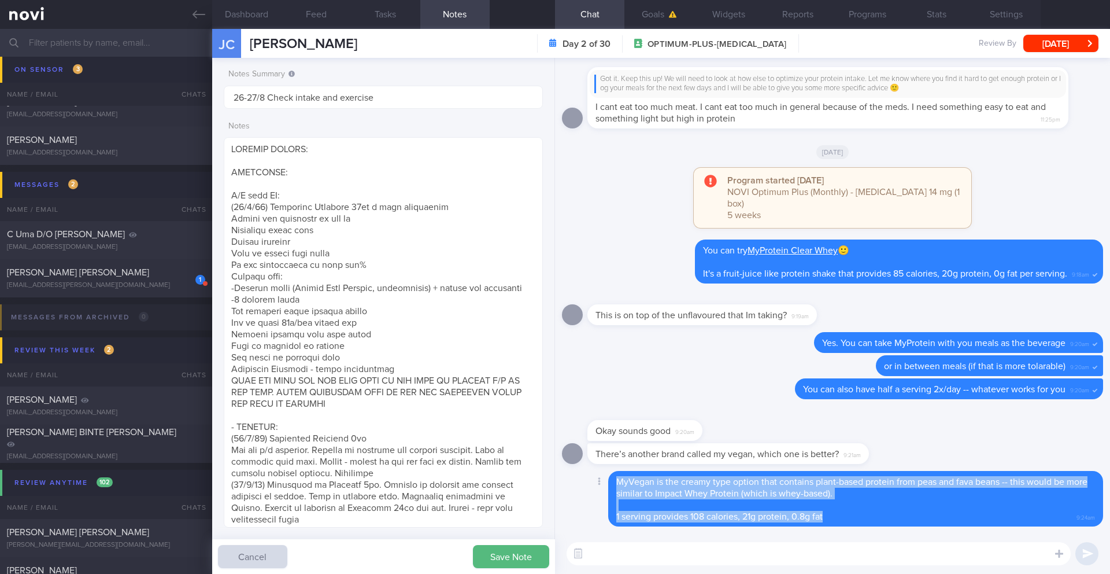
drag, startPoint x: 828, startPoint y: 517, endPoint x: 616, endPoint y: 476, distance: 215.6
click at [616, 476] on div "MyVegan is the creamy type option that contains plant-based protein from peas a…" at bounding box center [855, 499] width 495 height 56
copy span "MyVegan is the creamy type option that contains plant-based protein from peas a…"
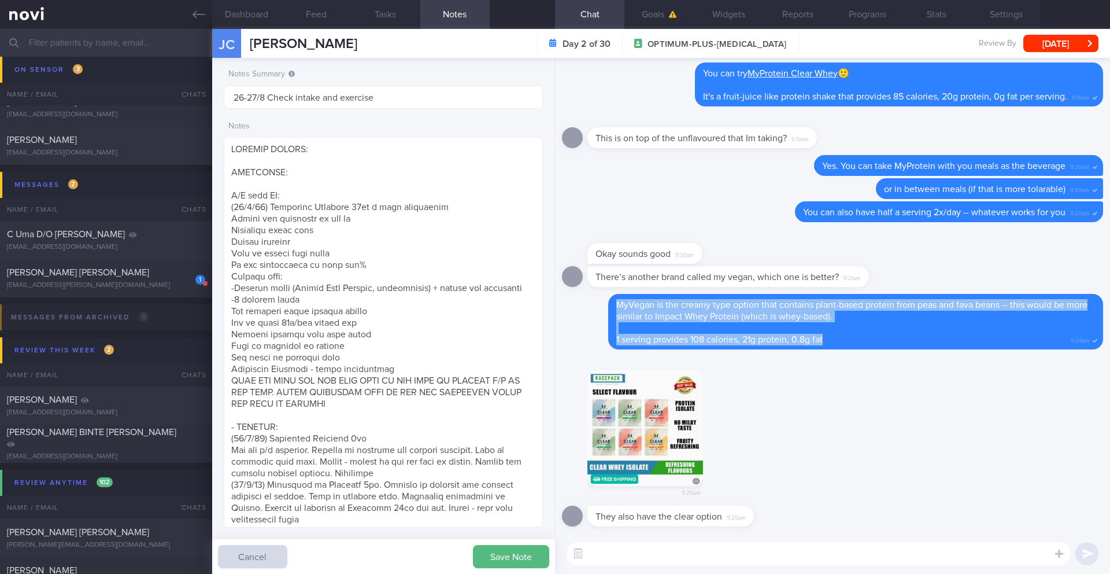
click at [638, 431] on button "button" at bounding box center [645, 428] width 116 height 116
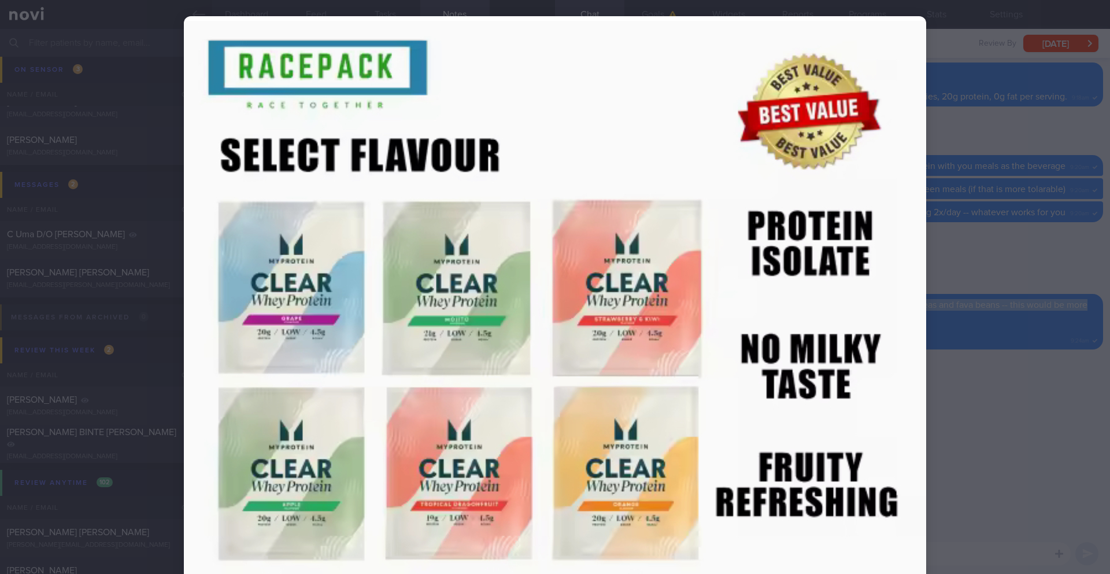
scroll to position [8, 0]
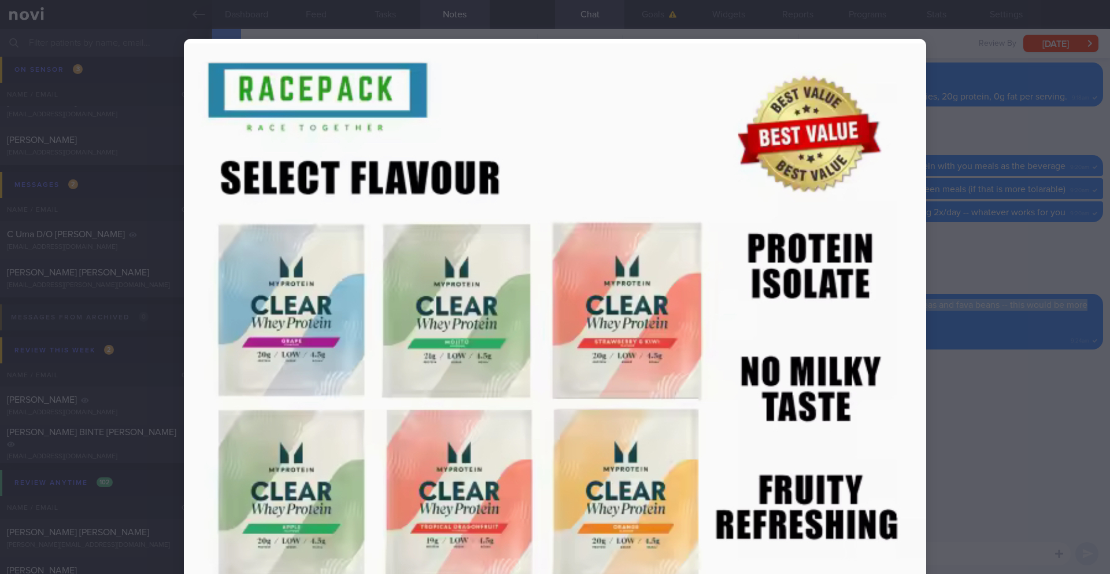
click at [743, 366] on div at bounding box center [555, 407] width 835 height 830
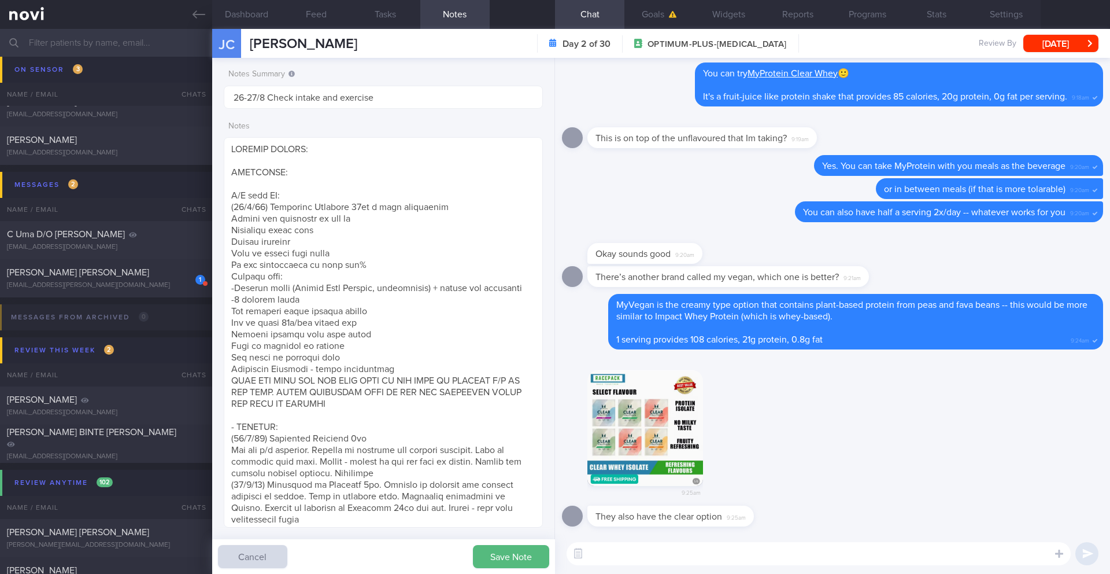
click at [650, 508] on textarea at bounding box center [819, 553] width 504 height 23
type textarea "That is MyProtein Clear Whey 🙂"
click at [652, 426] on button "button" at bounding box center [645, 428] width 116 height 116
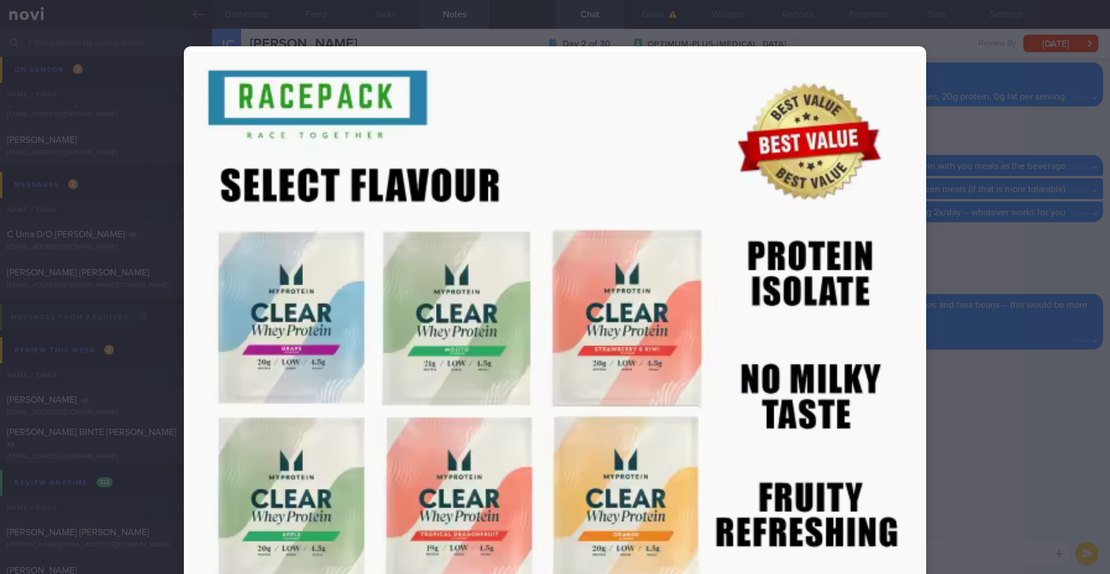
click at [743, 446] on div at bounding box center [555, 287] width 1110 height 574
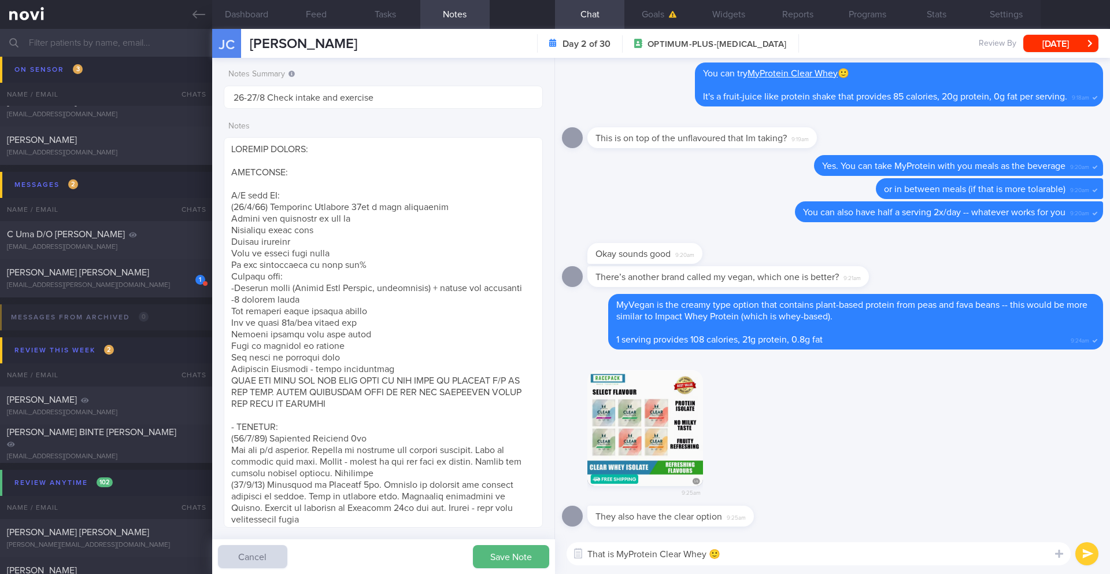
click at [743, 508] on button "submit" at bounding box center [1086, 553] width 23 height 23
